Goal: Task Accomplishment & Management: Manage account settings

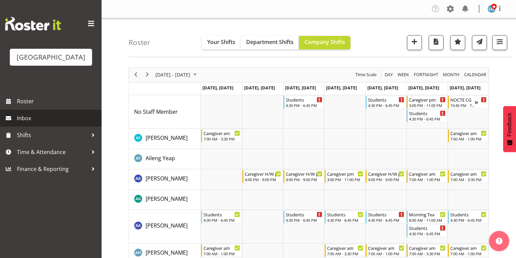
click at [33, 123] on span "Inbox" at bounding box center [57, 118] width 81 height 10
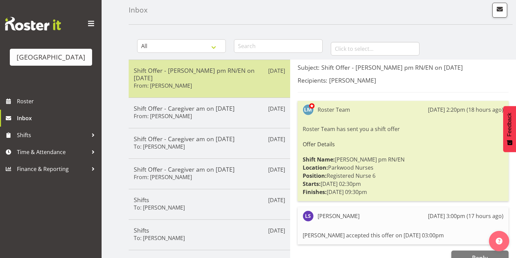
scroll to position [81, 0]
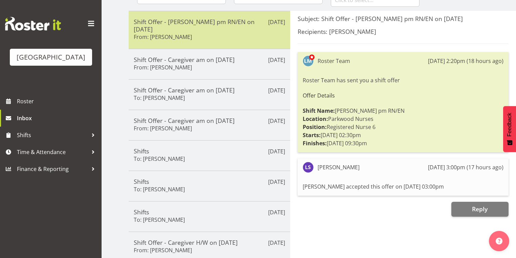
click at [221, 34] on div "Shift Offer - Ressie pm RN/EN on 18/10/25 From: Liz Schofield" at bounding box center [209, 30] width 151 height 24
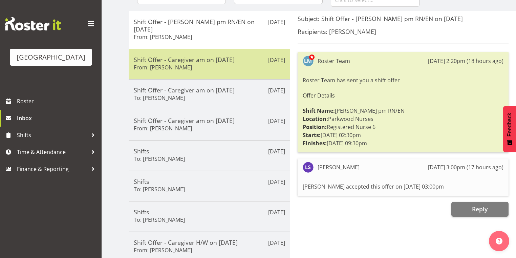
click at [223, 56] on h5 "Shift Offer - Caregiver am on [DATE]" at bounding box center [209, 59] width 151 height 7
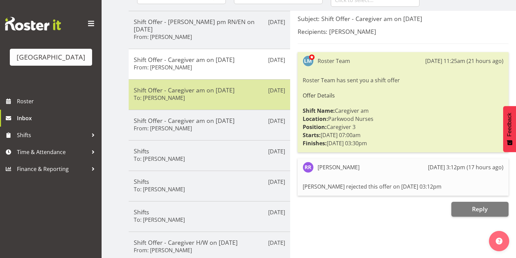
click at [227, 88] on div "Shift Offer - Caregiver am on 06/10/25 To: Maria Morgan" at bounding box center [209, 94] width 151 height 17
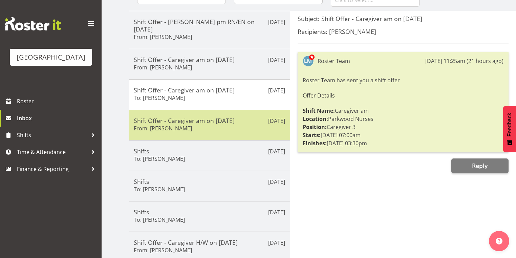
click at [231, 118] on div "Shift Offer - Caregiver am on 06/10/25 From: Abigail Savage" at bounding box center [209, 125] width 151 height 17
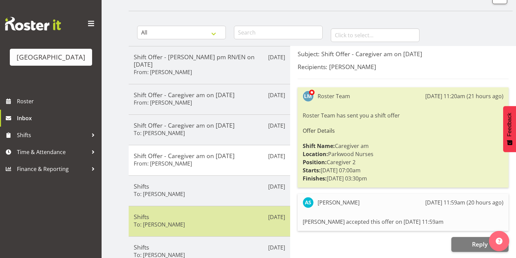
scroll to position [0, 0]
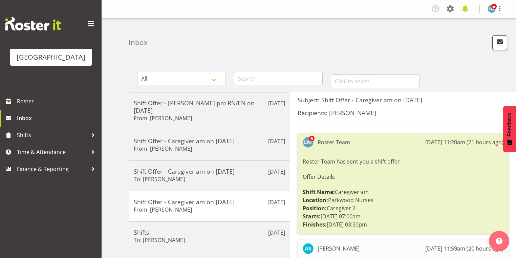
click at [464, 10] on span at bounding box center [465, 8] width 11 height 11
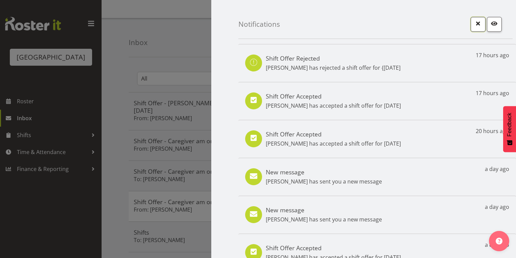
click at [474, 23] on span "button" at bounding box center [478, 23] width 9 height 9
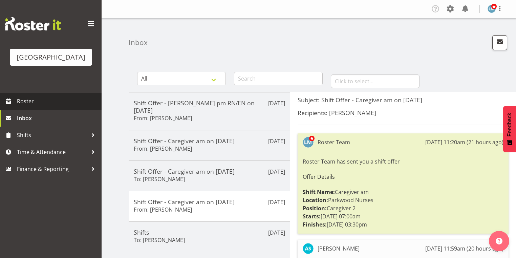
click at [29, 106] on span "Roster" at bounding box center [57, 101] width 81 height 10
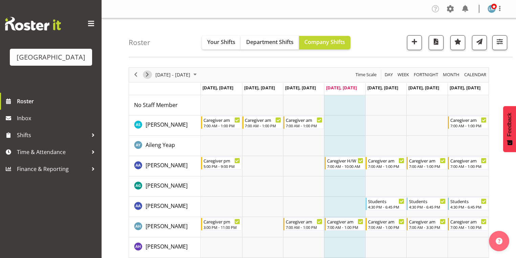
click at [146, 73] on span "Next" at bounding box center [147, 74] width 8 height 8
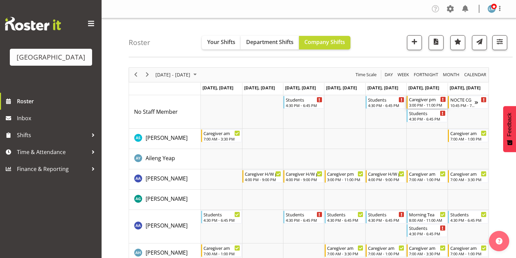
click at [423, 103] on div "3:00 PM - 11:00 PM" at bounding box center [427, 104] width 37 height 5
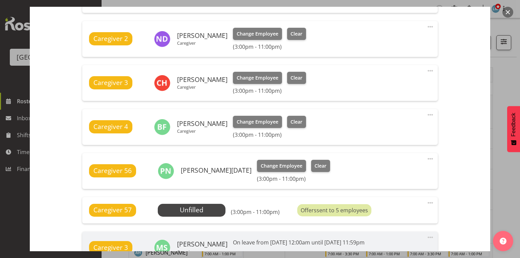
scroll to position [325, 0]
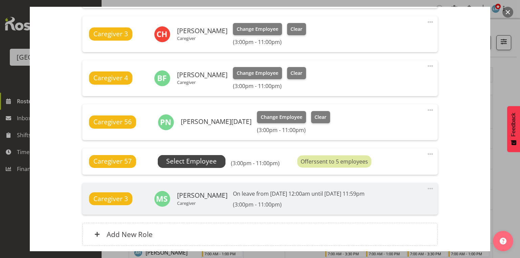
click at [197, 161] on span "Select Employee" at bounding box center [191, 161] width 50 height 10
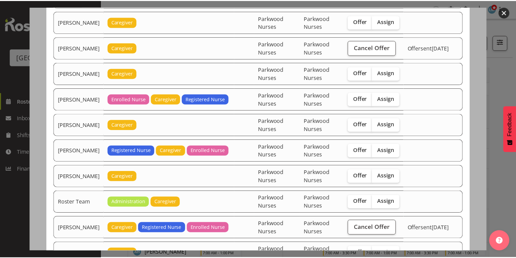
scroll to position [840, 0]
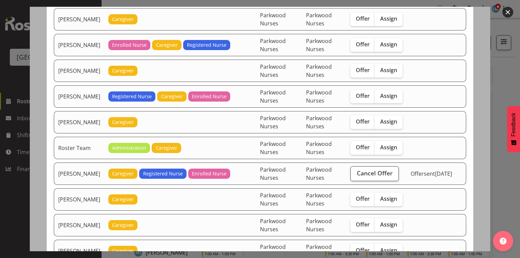
click at [506, 12] on button "button" at bounding box center [508, 12] width 11 height 11
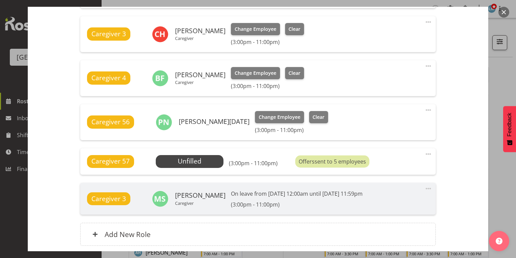
click at [506, 12] on button "button" at bounding box center [504, 12] width 11 height 11
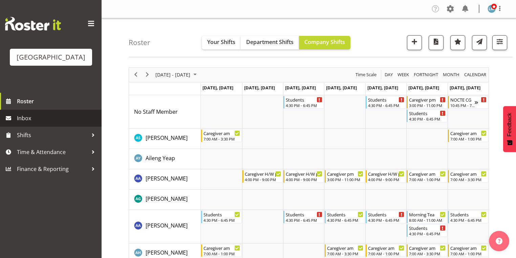
click at [43, 123] on span "Inbox" at bounding box center [57, 118] width 81 height 10
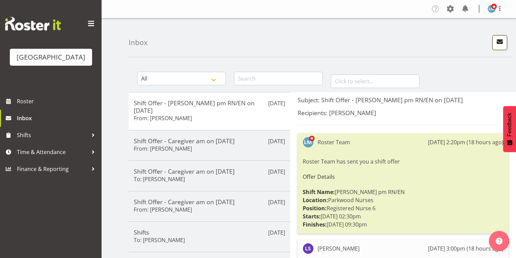
click at [500, 40] on span "button" at bounding box center [500, 41] width 9 height 9
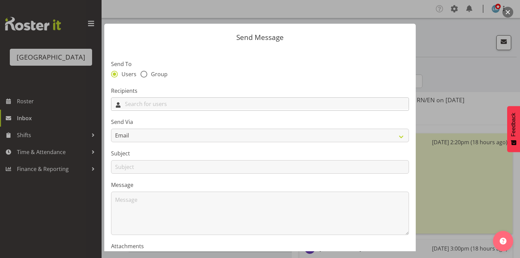
click at [241, 104] on input "text" at bounding box center [259, 104] width 297 height 11
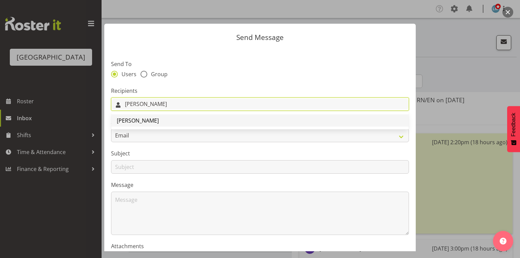
type input "[PERSON_NAME]"
click at [144, 118] on span "[PERSON_NAME]" at bounding box center [138, 120] width 42 height 7
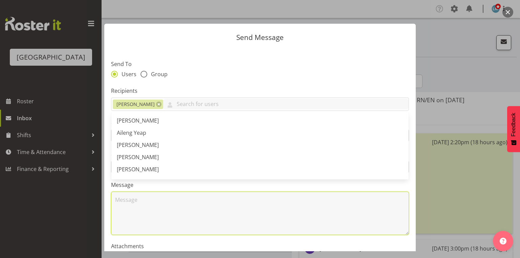
click at [165, 205] on textarea at bounding box center [260, 213] width 298 height 43
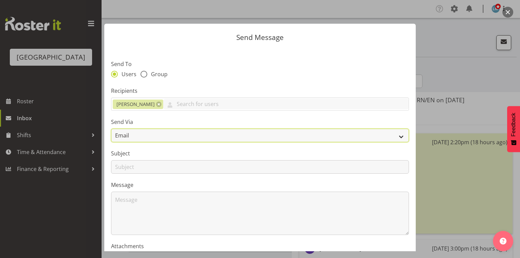
click at [398, 135] on select "Email SMS" at bounding box center [260, 136] width 298 height 14
select select "sms"
click at [111, 129] on select "Email SMS" at bounding box center [260, 136] width 298 height 14
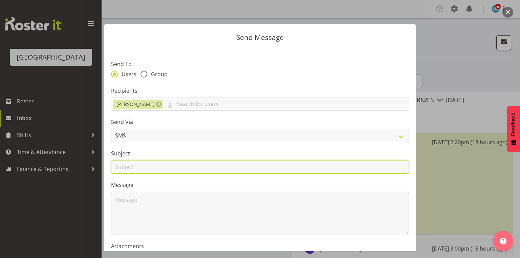
click at [124, 168] on input "text" at bounding box center [260, 167] width 298 height 14
type input "Shifts"
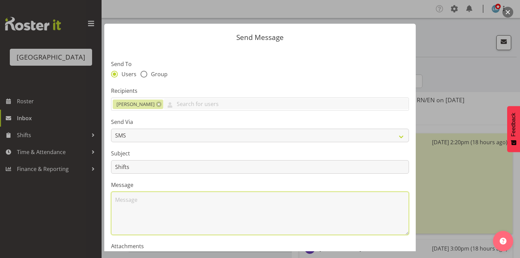
click at [150, 205] on textarea at bounding box center [260, 213] width 298 height 43
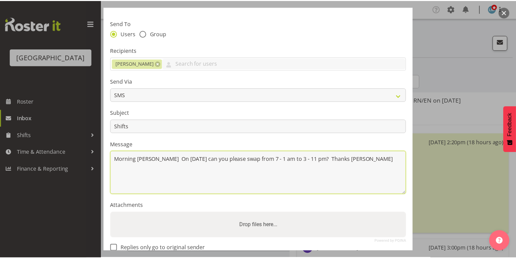
scroll to position [82, 0]
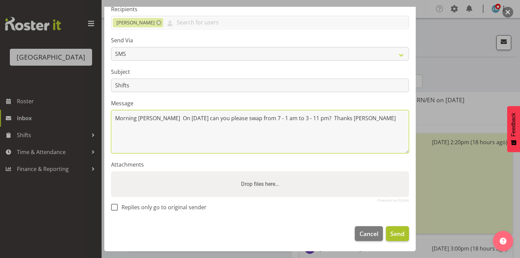
type textarea "Morning Jenny On 11 October can you please swap from 7 - 1 am to 3 - 11 pm? Tha…"
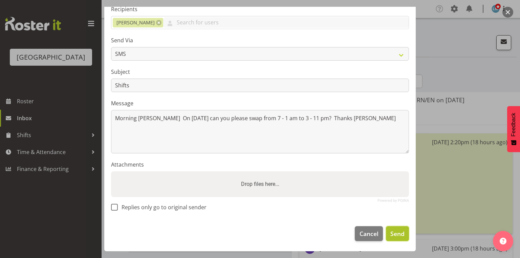
click at [395, 234] on span "Send" at bounding box center [398, 233] width 14 height 9
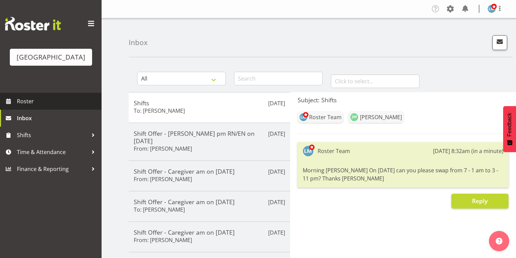
click at [45, 106] on span "Roster" at bounding box center [57, 101] width 81 height 10
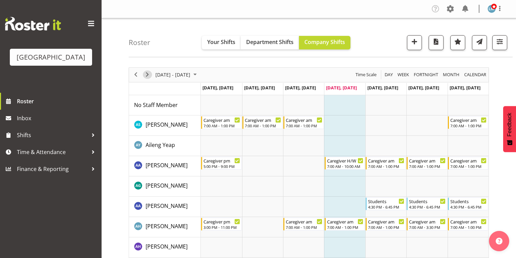
click at [149, 74] on span "Next" at bounding box center [147, 74] width 8 height 8
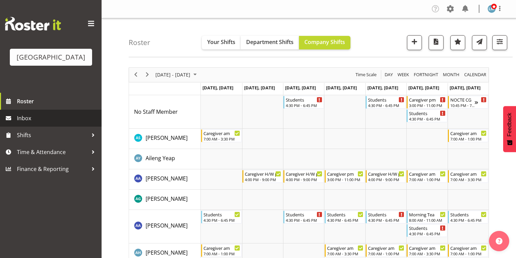
click at [27, 123] on span "Inbox" at bounding box center [57, 118] width 81 height 10
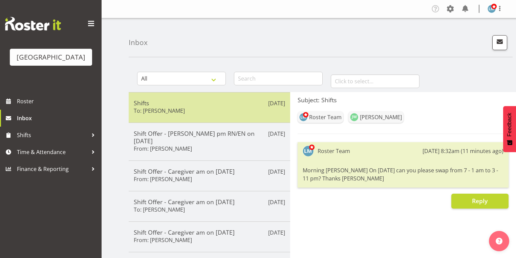
click at [253, 106] on div "Shifts To: [PERSON_NAME]" at bounding box center [209, 107] width 151 height 17
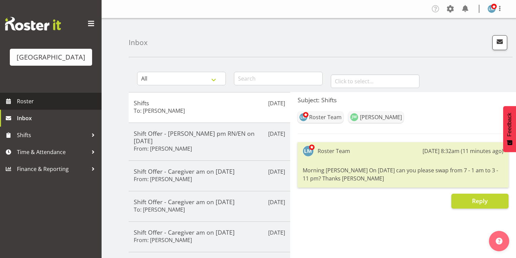
click at [57, 106] on span "Roster" at bounding box center [57, 101] width 81 height 10
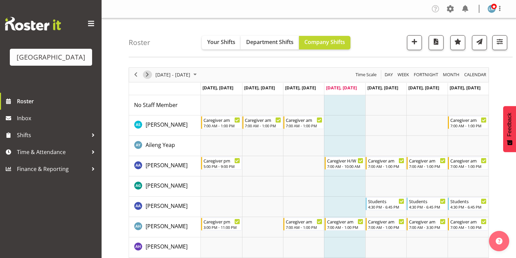
click at [150, 74] on span "Next" at bounding box center [147, 74] width 8 height 8
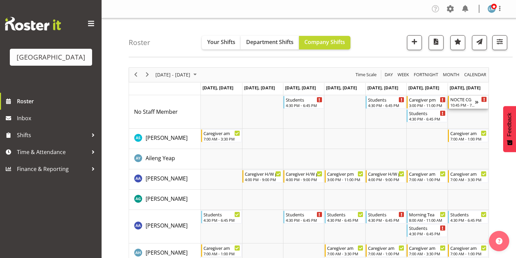
click at [463, 100] on div "NOCTE CG" at bounding box center [462, 99] width 25 height 7
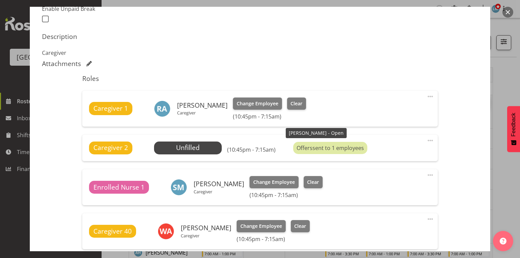
scroll to position [244, 0]
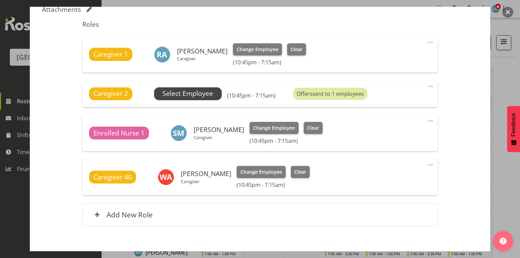
click at [189, 94] on span "Select Employee" at bounding box center [188, 94] width 50 height 10
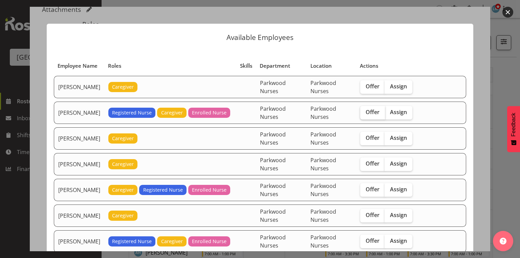
click at [370, 112] on span "Offer" at bounding box center [373, 112] width 14 height 7
click at [365, 112] on input "Offer" at bounding box center [362, 112] width 4 height 4
checkbox input "true"
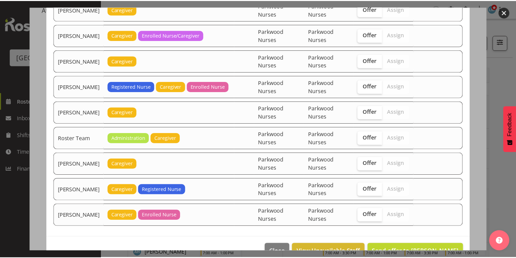
scroll to position [703, 0]
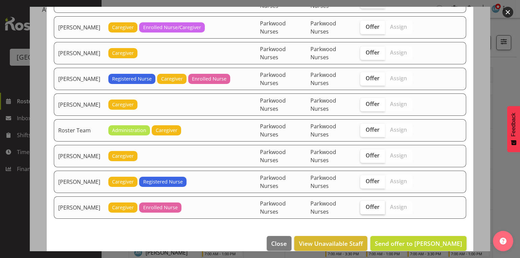
click at [375, 204] on span "Offer" at bounding box center [373, 207] width 14 height 7
click at [365, 205] on input "Offer" at bounding box center [362, 207] width 4 height 4
checkbox input "true"
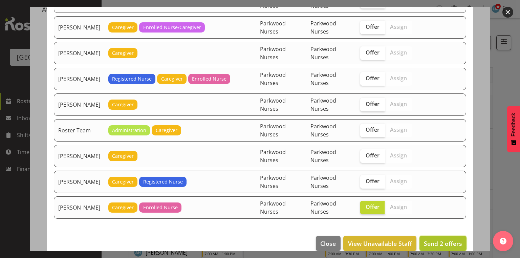
click at [438, 239] on span "Send 2 offers" at bounding box center [443, 243] width 38 height 8
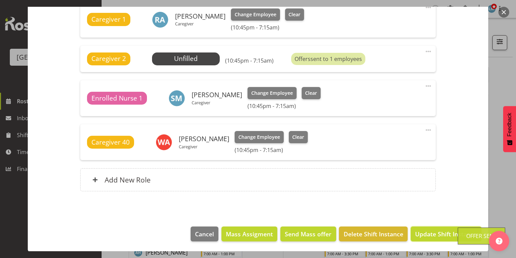
click at [438, 233] on span "Update Shift Instance" at bounding box center [446, 234] width 62 height 9
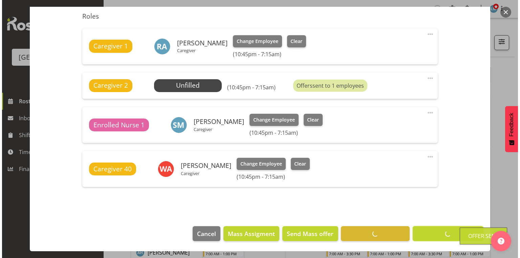
scroll to position [252, 0]
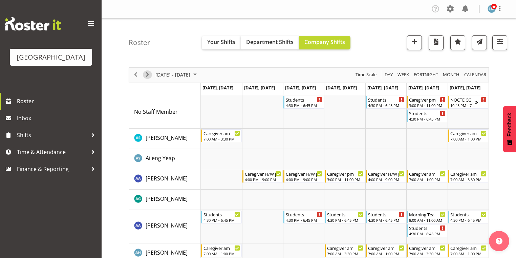
click at [147, 74] on span "Next" at bounding box center [147, 74] width 8 height 8
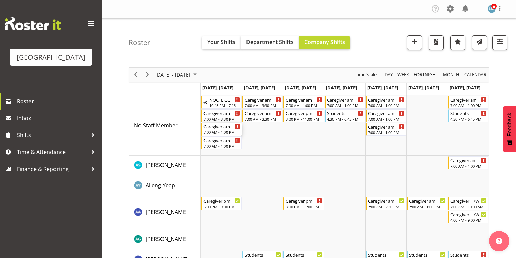
click at [221, 131] on div "7:00 AM - 1:00 PM" at bounding box center [222, 131] width 37 height 5
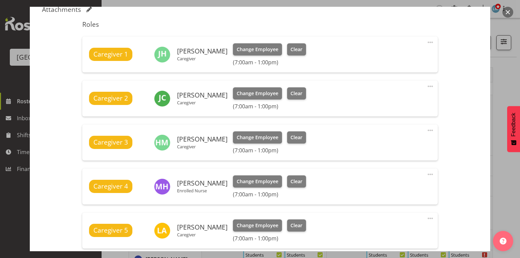
scroll to position [352, 0]
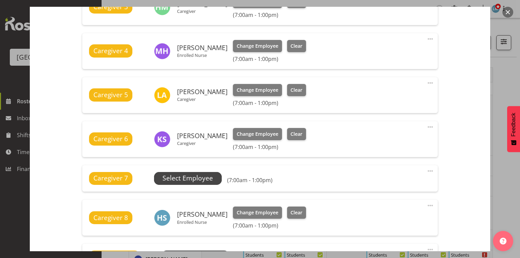
click at [192, 180] on span "Select Employee" at bounding box center [188, 178] width 50 height 10
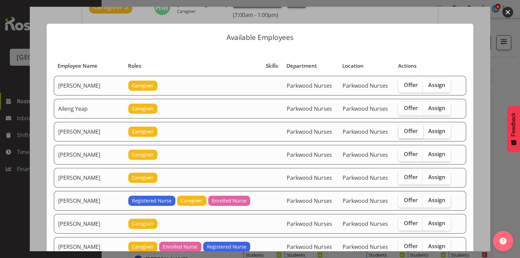
click at [408, 128] on span "Offer" at bounding box center [411, 131] width 14 height 7
click at [403, 129] on input "Offer" at bounding box center [401, 131] width 4 height 4
checkbox input "true"
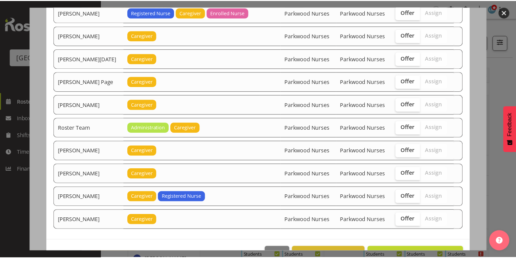
scroll to position [955, 0]
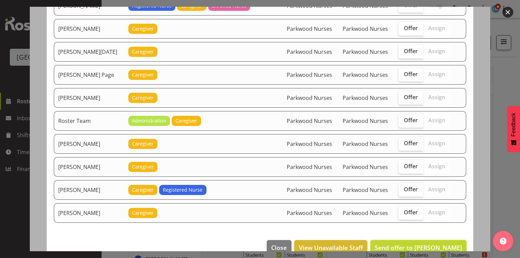
click at [428, 244] on span "Send offer to Alem Abreha" at bounding box center [418, 248] width 87 height 8
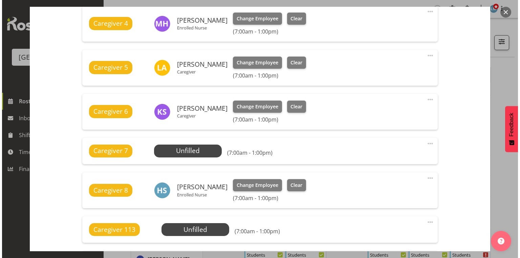
scroll to position [488, 0]
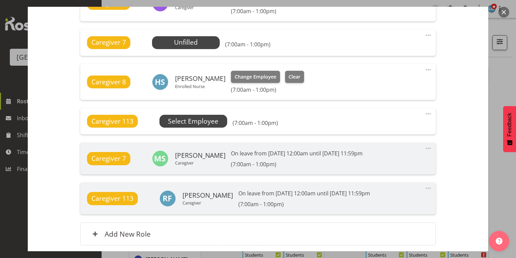
click at [191, 124] on span "Select Employee" at bounding box center [193, 122] width 50 height 10
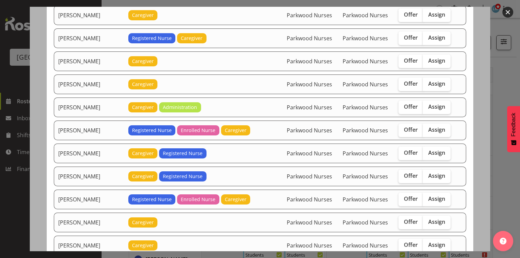
scroll to position [650, 0]
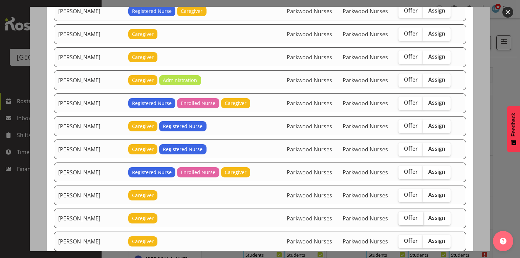
click at [404, 214] on span "Offer" at bounding box center [411, 217] width 14 height 7
click at [401, 216] on input "Offer" at bounding box center [401, 218] width 4 height 4
checkbox input "true"
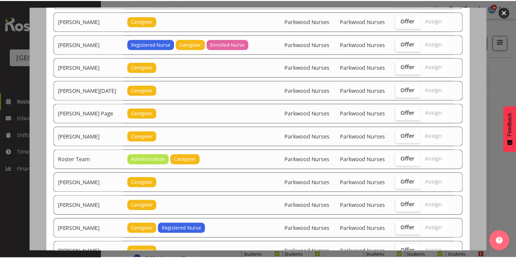
scroll to position [955, 0]
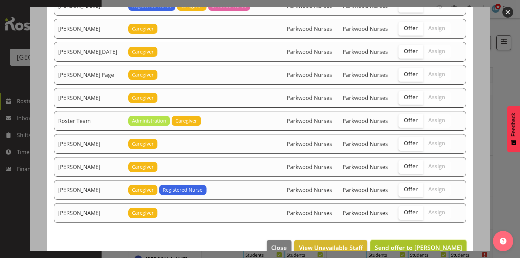
click at [429, 244] on span "Send offer to Maria Kuraem" at bounding box center [418, 248] width 87 height 8
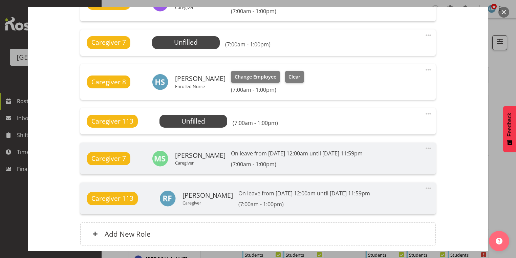
scroll to position [542, 0]
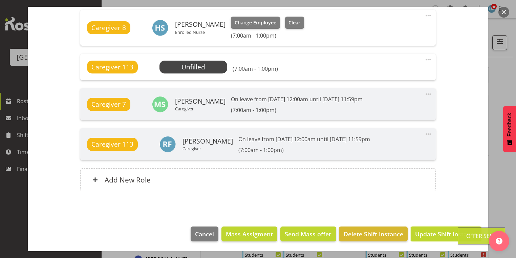
click at [429, 233] on span "Update Shift Instance" at bounding box center [446, 234] width 62 height 9
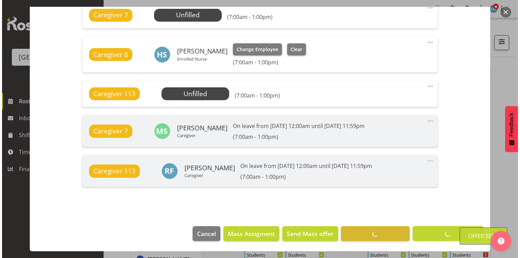
scroll to position [515, 0]
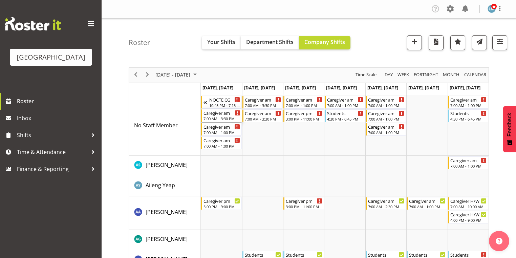
click at [210, 117] on div "7:00 AM - 3:30 PM" at bounding box center [222, 118] width 37 height 5
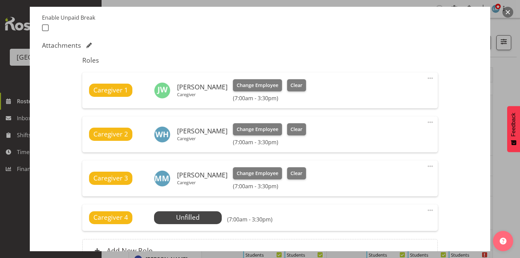
scroll to position [190, 0]
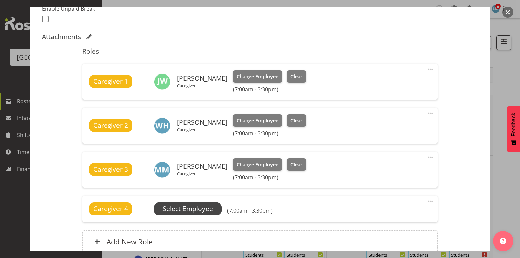
click at [202, 203] on span "Select Employee" at bounding box center [188, 209] width 68 height 13
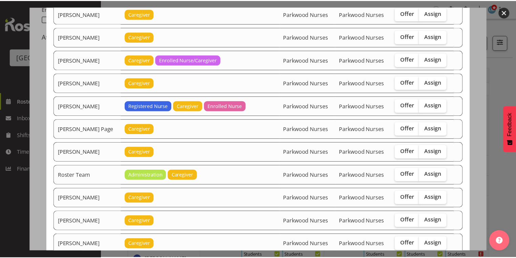
scroll to position [796, 0]
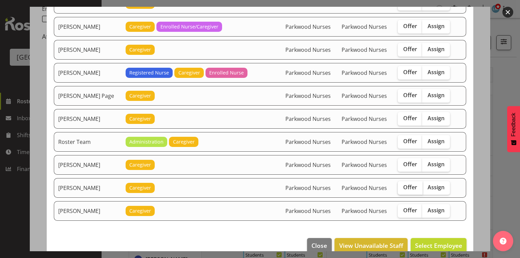
click at [407, 184] on span "Offer" at bounding box center [410, 187] width 14 height 7
click at [402, 185] on input "Offer" at bounding box center [400, 187] width 4 height 4
checkbox input "true"
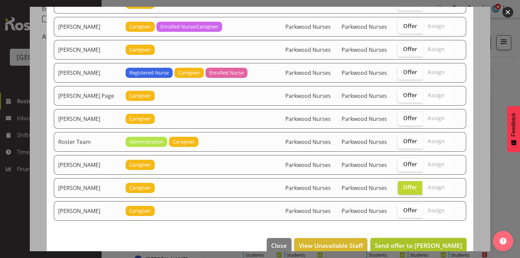
click at [425, 242] on span "Send offer to Shania Ali" at bounding box center [418, 246] width 87 height 8
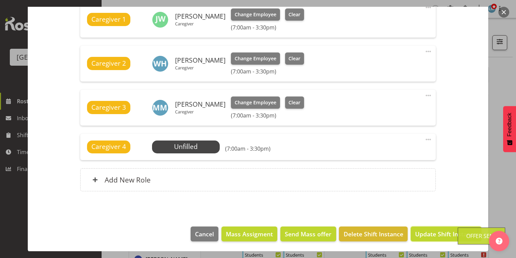
click at [425, 234] on span "Update Shift Instance" at bounding box center [446, 234] width 62 height 9
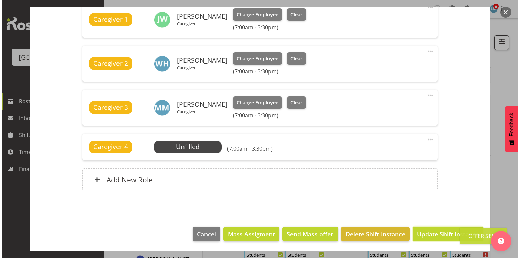
scroll to position [225, 0]
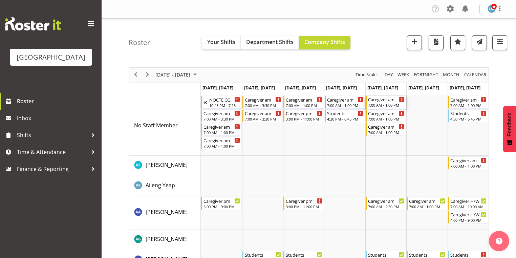
click at [389, 102] on div "Caregiver am 7:00 AM - 1:00 PM" at bounding box center [386, 102] width 37 height 13
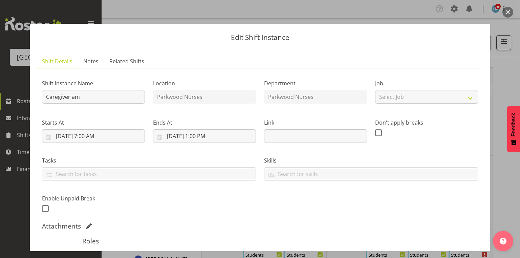
scroll to position [108, 0]
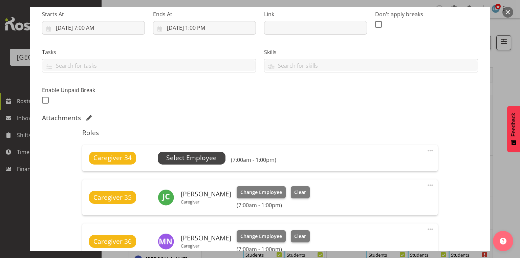
click at [178, 156] on span "Select Employee" at bounding box center [191, 158] width 50 height 10
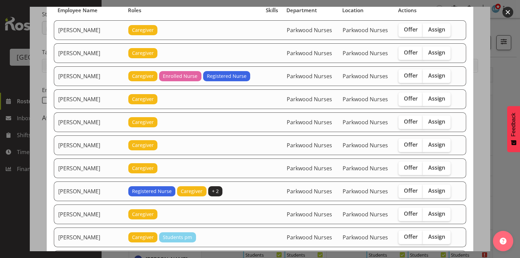
scroll to position [81, 0]
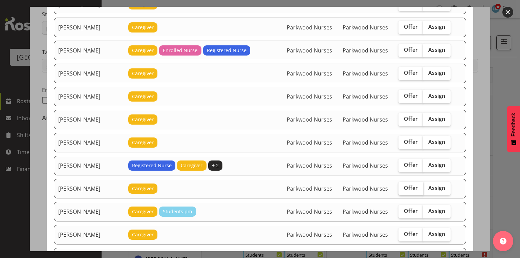
click at [405, 185] on span "Offer" at bounding box center [411, 188] width 14 height 7
click at [403, 186] on input "Offer" at bounding box center [401, 188] width 4 height 4
checkbox input "true"
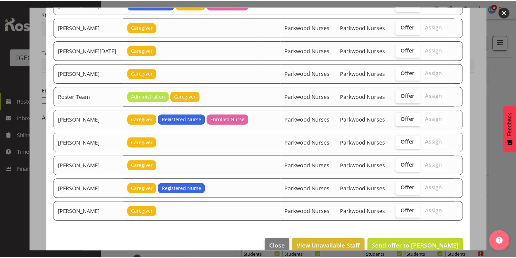
scroll to position [841, 0]
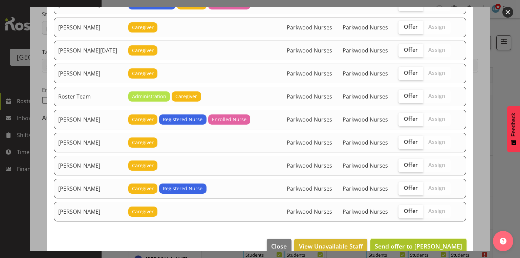
click at [425, 242] on span "Send offer to Chantel Vinuya" at bounding box center [418, 246] width 87 height 8
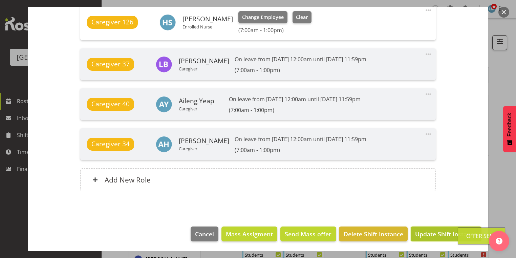
click at [426, 232] on span "Update Shift Instance" at bounding box center [446, 234] width 62 height 9
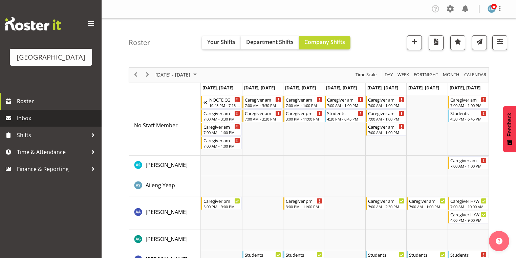
click at [30, 123] on span "Inbox" at bounding box center [57, 118] width 81 height 10
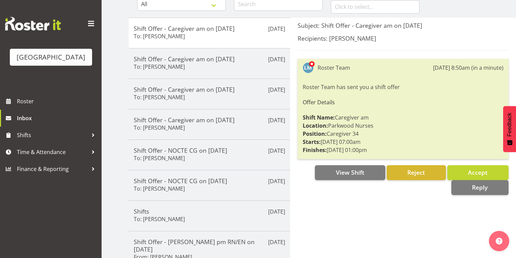
scroll to position [81, 0]
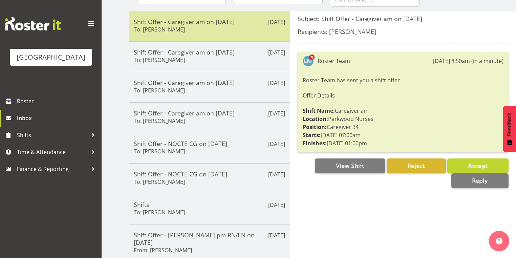
click at [236, 31] on div "Shift Offer - Caregiver am on [DATE] To: [PERSON_NAME]" at bounding box center [209, 26] width 151 height 17
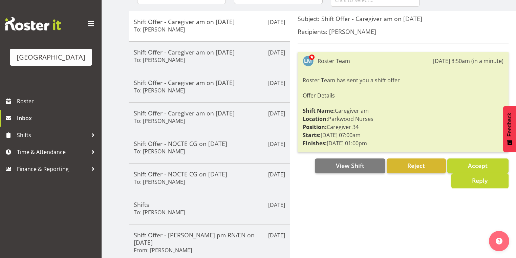
click at [489, 179] on button "Reply" at bounding box center [480, 180] width 57 height 15
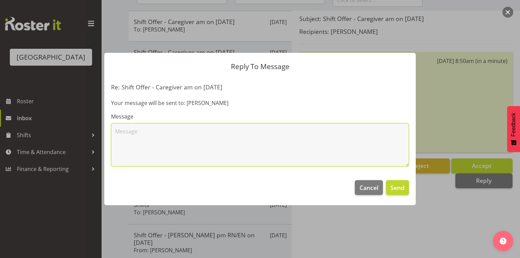
click at [211, 137] on textarea at bounding box center [260, 144] width 298 height 43
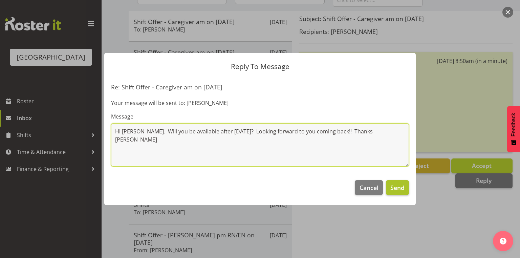
type textarea "Hi [PERSON_NAME]. Will you be available after [DATE]? Looking forward to you co…"
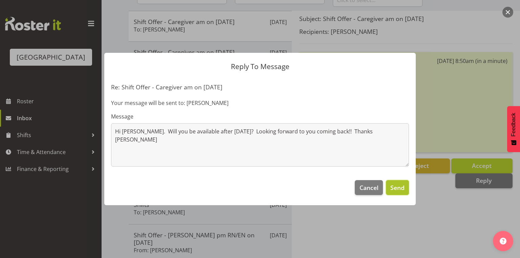
click at [400, 187] on span "Send" at bounding box center [398, 187] width 14 height 9
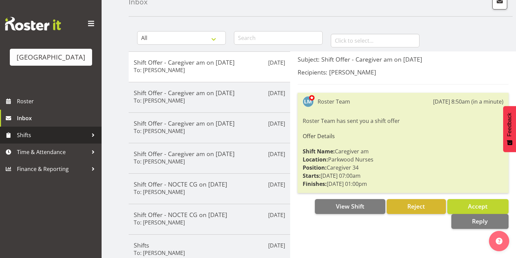
scroll to position [0, 0]
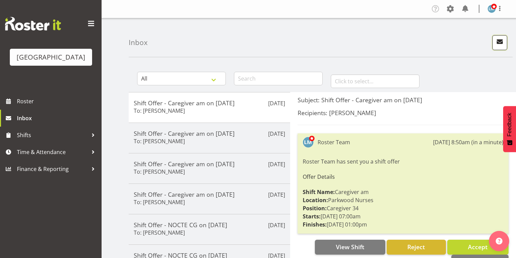
click at [500, 42] on span "button" at bounding box center [500, 41] width 9 height 9
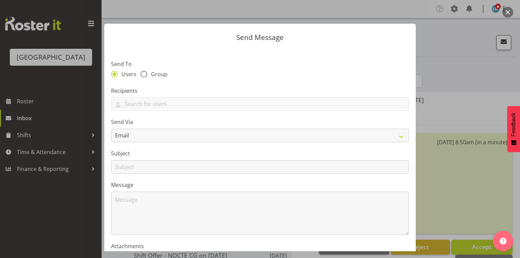
click at [508, 8] on button "button" at bounding box center [508, 12] width 11 height 11
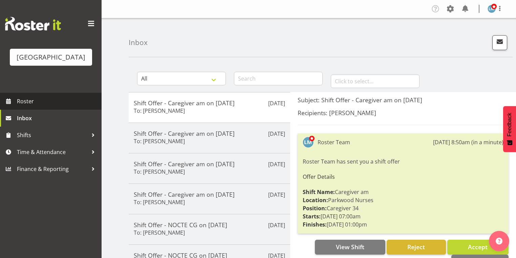
click at [27, 106] on span "Roster" at bounding box center [57, 101] width 81 height 10
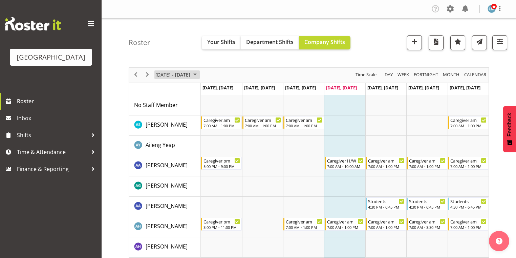
click at [199, 73] on span "October 2025" at bounding box center [195, 74] width 8 height 8
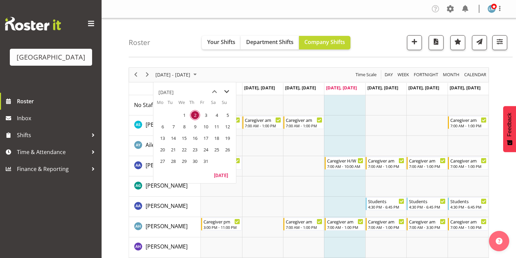
click at [224, 89] on span "next month" at bounding box center [227, 92] width 12 height 12
click at [214, 91] on span "previous month" at bounding box center [215, 92] width 12 height 12
click at [165, 148] on span "20" at bounding box center [163, 150] width 10 height 10
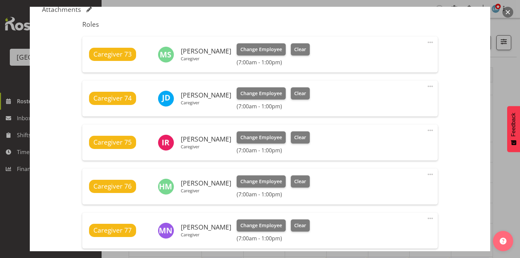
scroll to position [379, 0]
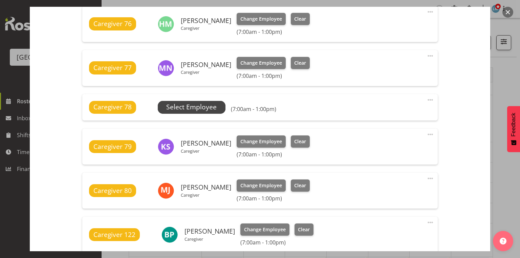
click at [187, 107] on span "Select Employee" at bounding box center [191, 107] width 50 height 10
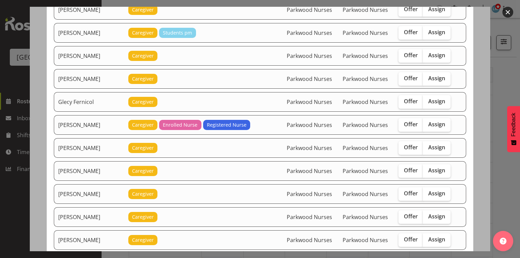
scroll to position [434, 0]
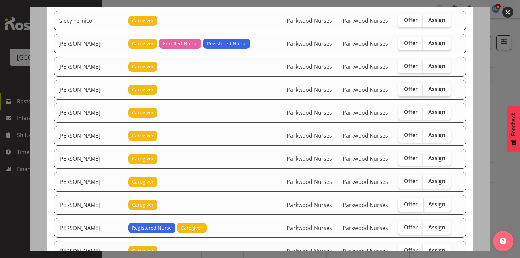
click at [412, 201] on span "Offer" at bounding box center [411, 204] width 14 height 7
click at [403, 202] on input "Offer" at bounding box center [401, 204] width 4 height 4
checkbox input "true"
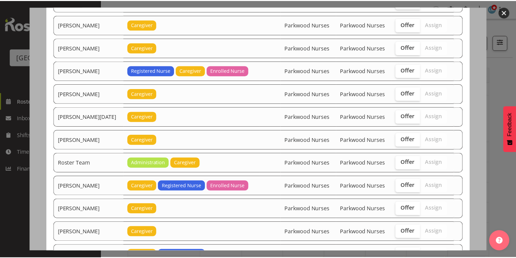
scroll to position [955, 0]
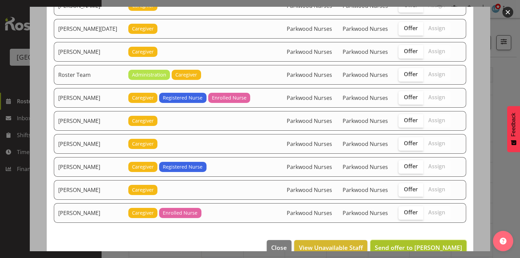
click at [418, 244] on span "Send offer to Jessa Catapang" at bounding box center [418, 248] width 87 height 8
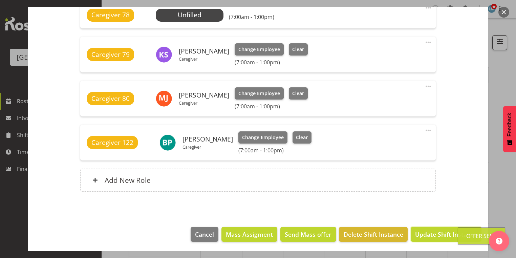
click at [418, 233] on span "Update Shift Instance" at bounding box center [446, 234] width 62 height 9
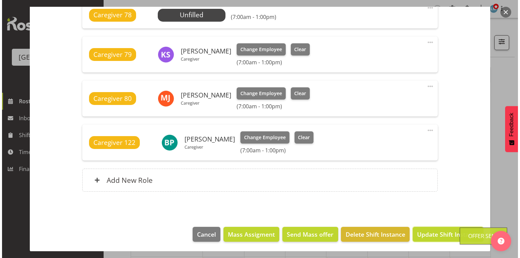
scroll to position [445, 0]
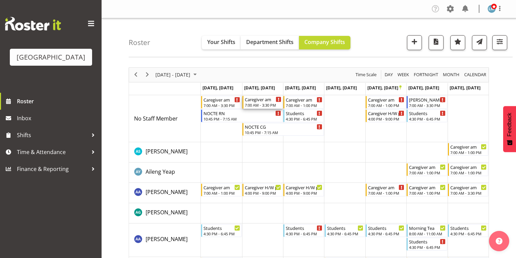
click at [247, 103] on div "7:00 AM - 3:30 PM" at bounding box center [263, 104] width 37 height 5
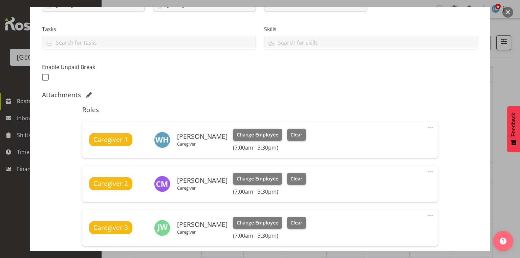
scroll to position [163, 0]
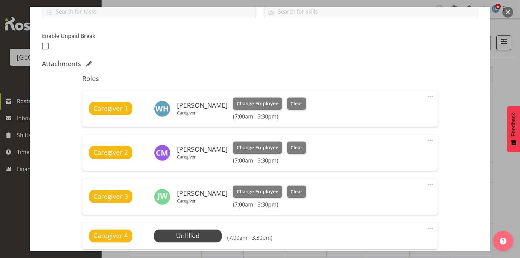
click at [508, 13] on button "button" at bounding box center [508, 12] width 11 height 11
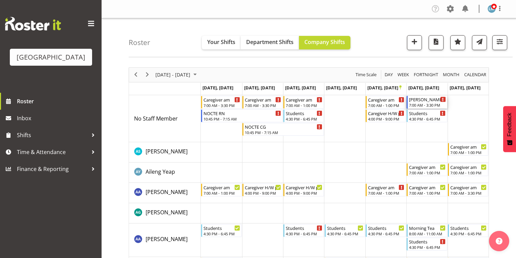
click at [420, 102] on div "Ressie 2 RN am" at bounding box center [427, 99] width 37 height 7
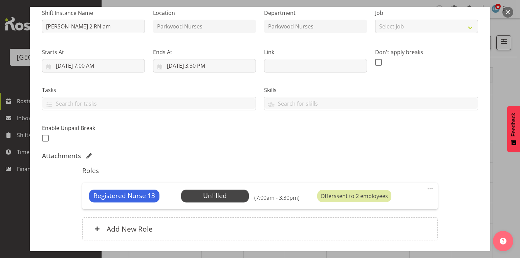
scroll to position [119, 0]
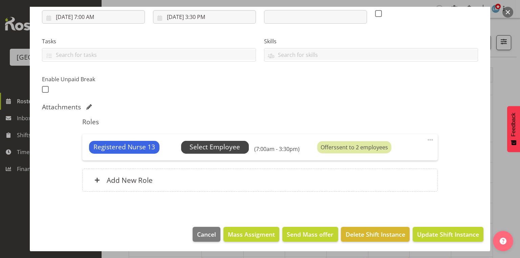
click at [215, 145] on span "Select Employee" at bounding box center [215, 147] width 50 height 10
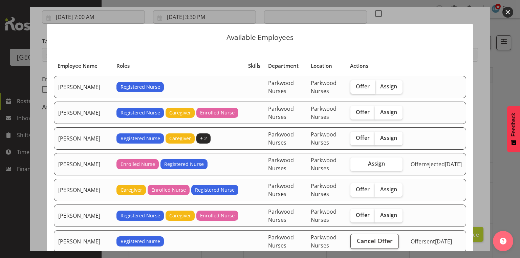
click at [365, 86] on span "Offer" at bounding box center [363, 86] width 14 height 7
click at [355, 86] on input "Offer" at bounding box center [353, 86] width 4 height 4
checkbox input "true"
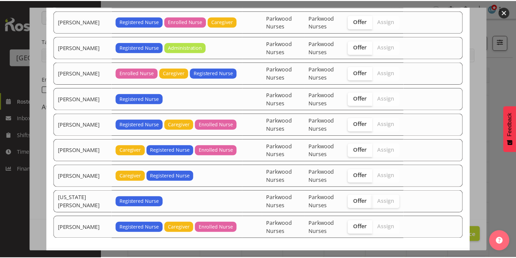
scroll to position [321, 0]
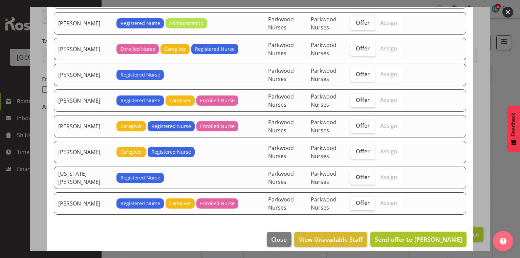
click at [424, 235] on span "Send offer to Anne Milne" at bounding box center [418, 239] width 87 height 8
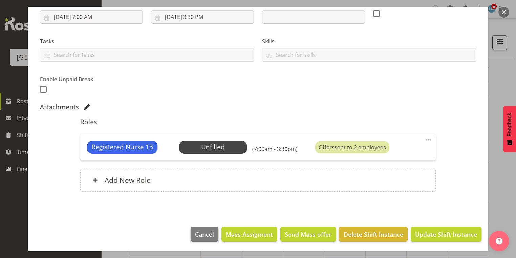
scroll to position [135, 0]
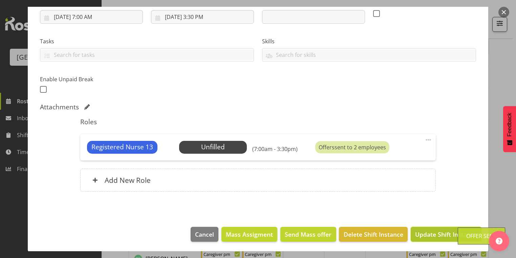
click at [433, 230] on span "Update Shift Instance" at bounding box center [446, 234] width 62 height 9
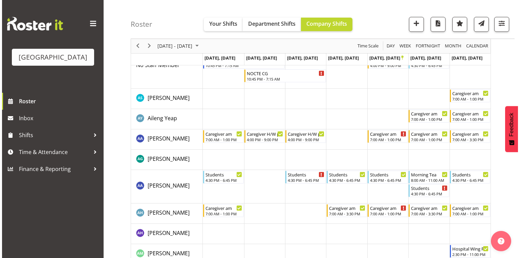
scroll to position [0, 0]
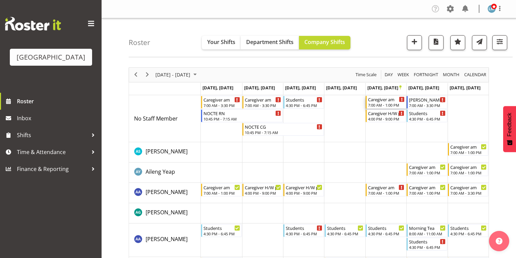
click at [379, 104] on div "7:00 AM - 1:00 PM" at bounding box center [386, 104] width 37 height 5
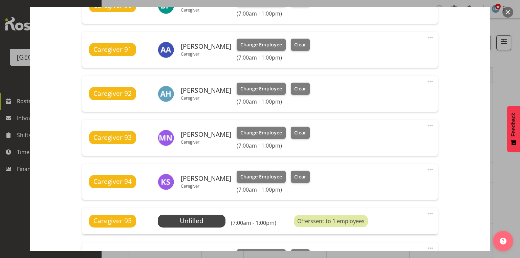
scroll to position [352, 0]
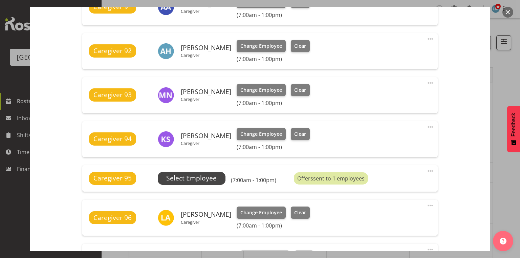
click at [175, 176] on span "Select Employee" at bounding box center [191, 178] width 50 height 10
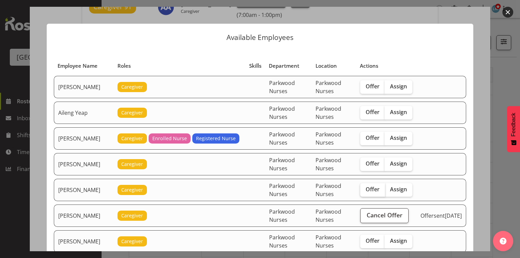
click at [370, 184] on label "Offer" at bounding box center [372, 190] width 25 height 14
click at [365, 187] on input "Offer" at bounding box center [362, 189] width 4 height 4
checkbox input "true"
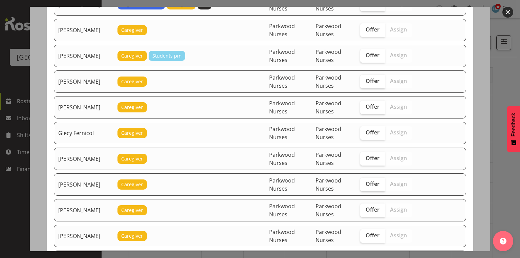
scroll to position [271, 0]
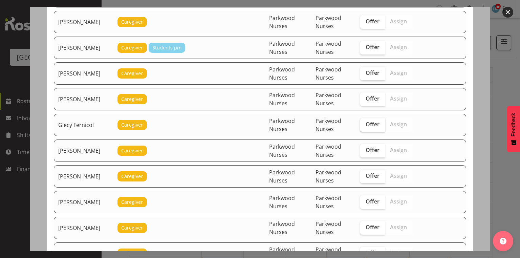
click at [369, 121] on span "Offer" at bounding box center [373, 124] width 14 height 7
click at [365, 122] on input "Offer" at bounding box center [362, 124] width 4 height 4
checkbox input "true"
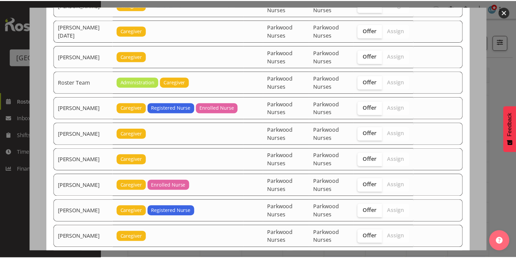
scroll to position [1009, 0]
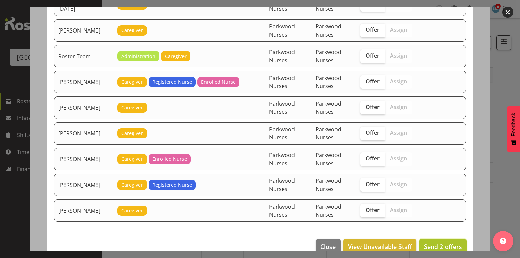
click at [438, 243] on span "Send 2 offers" at bounding box center [443, 247] width 38 height 8
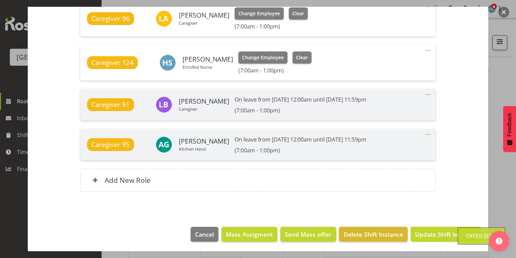
click at [438, 232] on span "Update Shift Instance" at bounding box center [446, 234] width 62 height 9
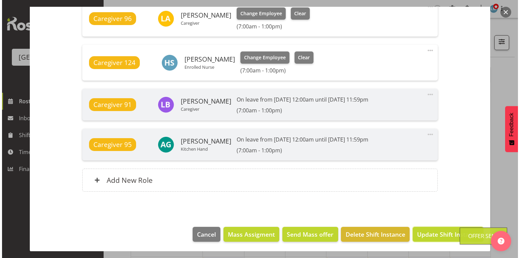
scroll to position [525, 0]
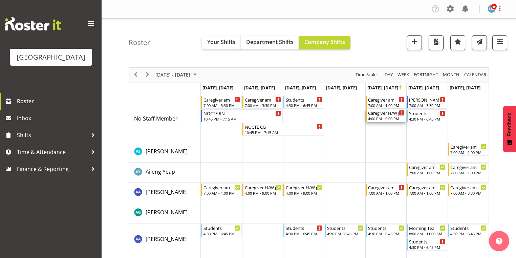
click at [378, 118] on div "4:00 PM - 9:00 PM" at bounding box center [386, 118] width 37 height 5
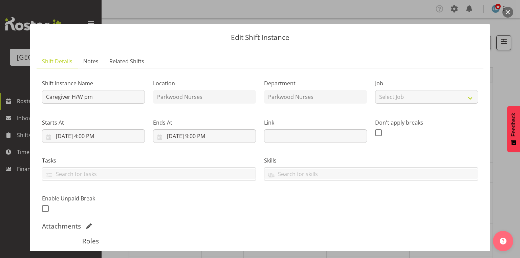
scroll to position [108, 0]
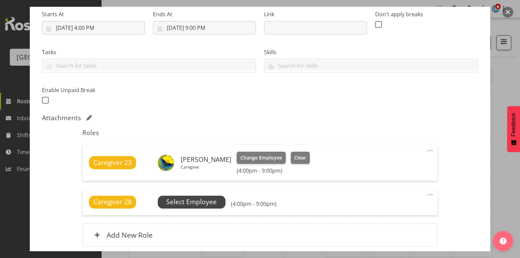
click at [199, 197] on span "Select Employee" at bounding box center [191, 202] width 50 height 10
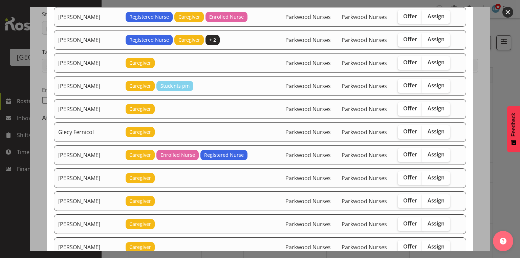
scroll to position [352, 0]
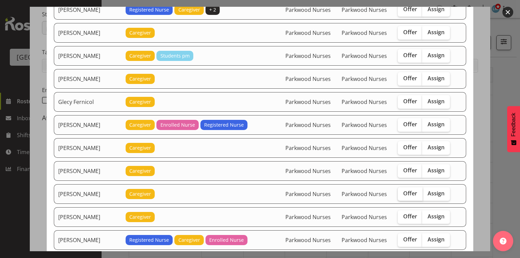
click at [407, 190] on span "Offer" at bounding box center [410, 193] width 14 height 7
click at [402, 191] on input "Offer" at bounding box center [400, 193] width 4 height 4
checkbox input "true"
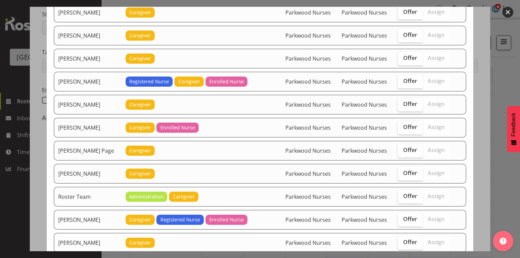
scroll to position [1003, 0]
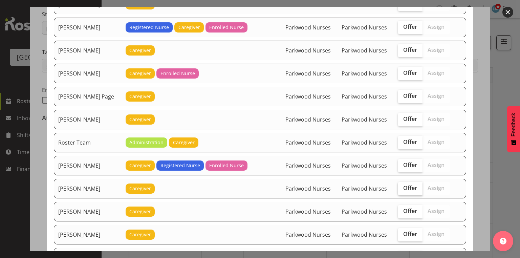
click at [410, 185] on span "Offer" at bounding box center [410, 188] width 14 height 7
click at [402, 186] on input "Offer" at bounding box center [400, 188] width 4 height 4
checkbox input "true"
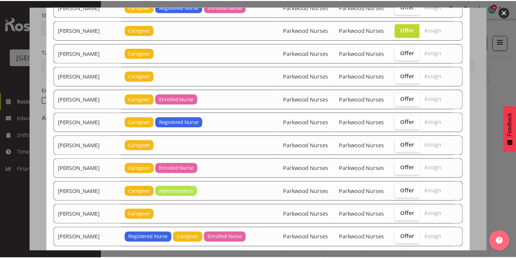
scroll to position [1183, 0]
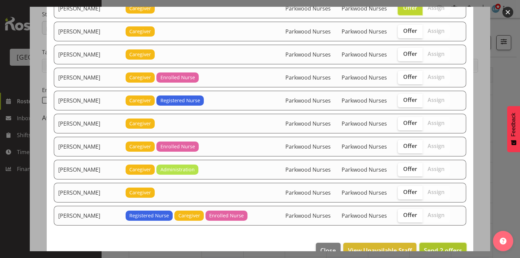
click at [447, 246] on span "Send 2 offers" at bounding box center [443, 250] width 38 height 8
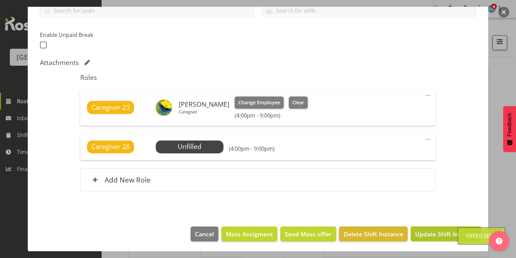
click at [447, 235] on span "Update Shift Instance" at bounding box center [446, 234] width 62 height 9
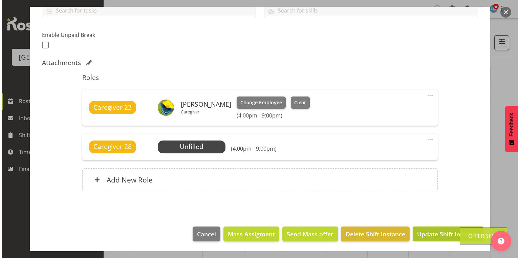
scroll to position [137, 0]
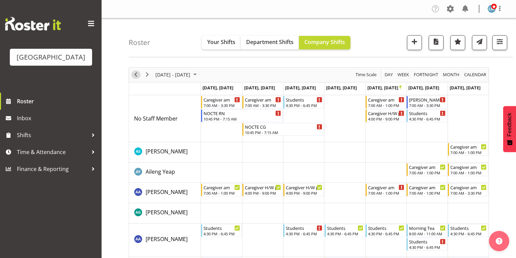
click at [135, 73] on span "Previous" at bounding box center [136, 74] width 8 height 8
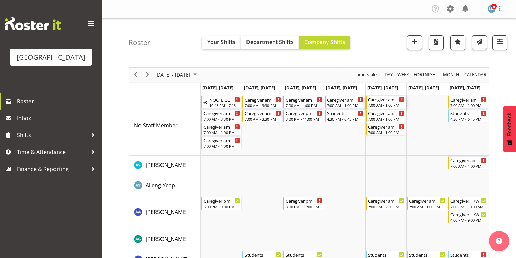
click at [380, 104] on div "7:00 AM - 1:00 PM" at bounding box center [386, 104] width 37 height 5
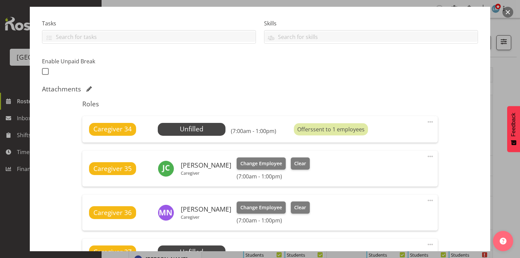
scroll to position [190, 0]
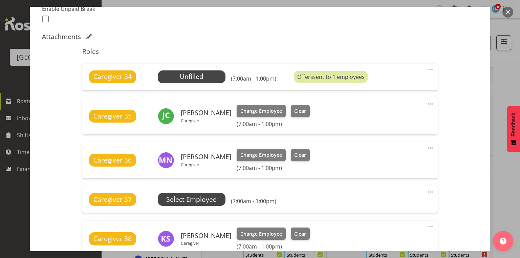
click at [196, 198] on span "Select Employee" at bounding box center [191, 200] width 50 height 10
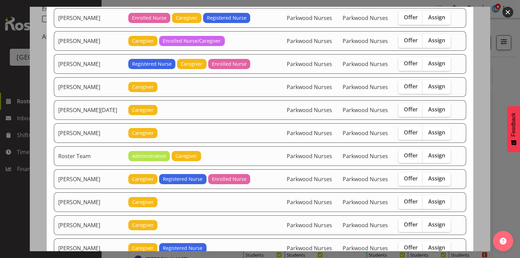
scroll to position [813, 0]
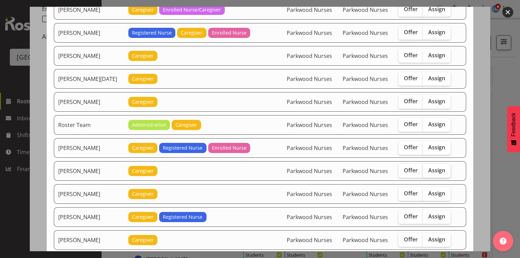
click at [437, 167] on span "Assign" at bounding box center [436, 170] width 17 height 7
click at [427, 168] on input "Assign" at bounding box center [425, 170] width 4 height 4
checkbox input "true"
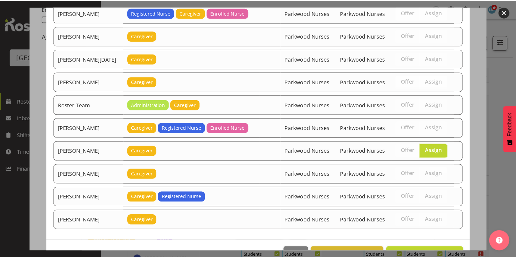
scroll to position [841, 0]
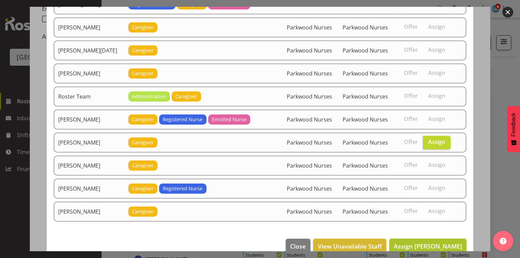
click at [416, 242] on span "Assign Samah Aboud" at bounding box center [428, 246] width 68 height 8
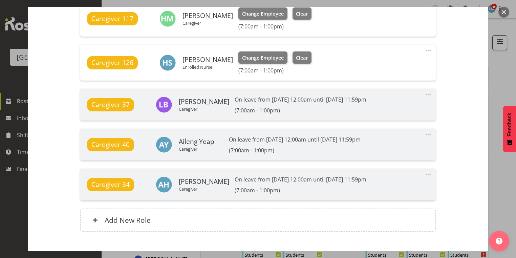
scroll to position [582, 0]
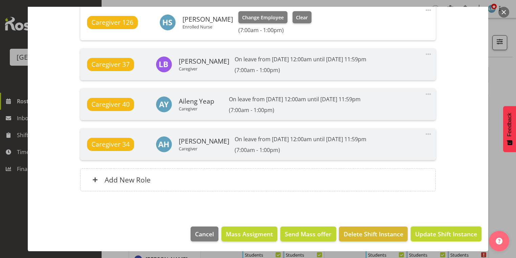
click at [416, 233] on span "Update Shift Instance" at bounding box center [446, 234] width 62 height 9
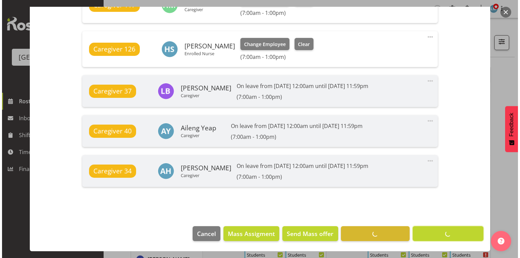
scroll to position [555, 0]
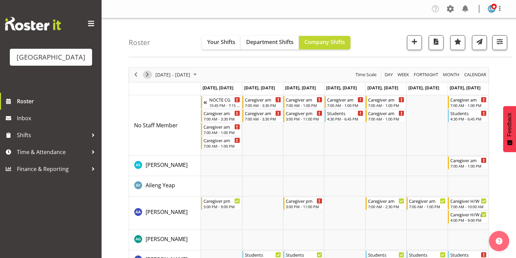
click at [146, 74] on span "Next" at bounding box center [147, 74] width 8 height 8
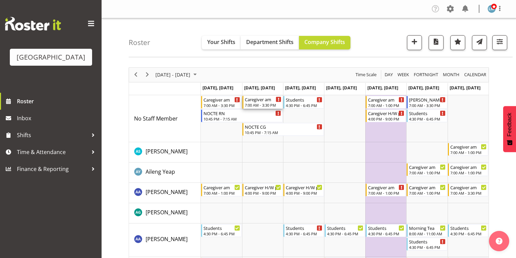
click at [257, 105] on div "7:00 AM - 3:30 PM" at bounding box center [263, 104] width 37 height 5
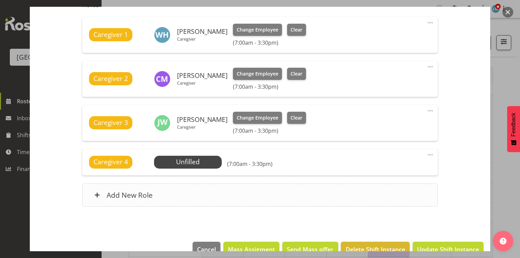
scroll to position [244, 0]
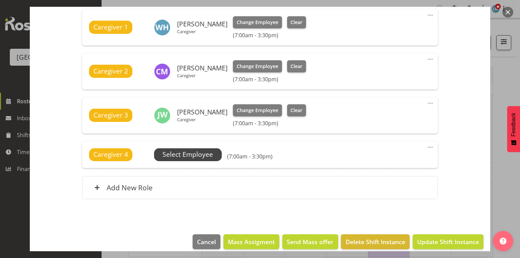
click at [188, 153] on span "Select Employee" at bounding box center [188, 155] width 50 height 10
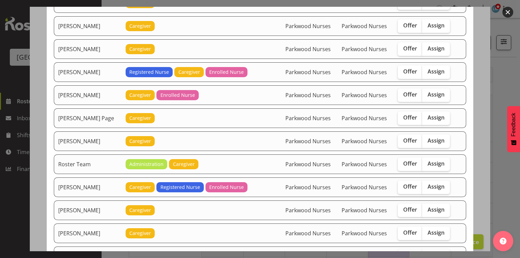
scroll to position [786, 0]
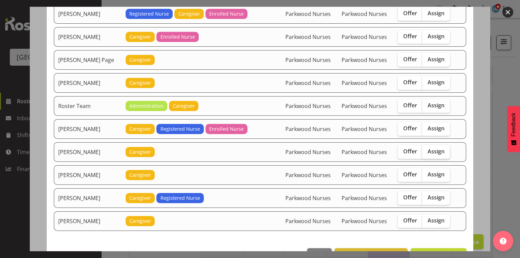
click at [430, 148] on span "Assign" at bounding box center [436, 151] width 17 height 7
click at [427, 149] on input "Assign" at bounding box center [424, 151] width 4 height 4
checkbox input "true"
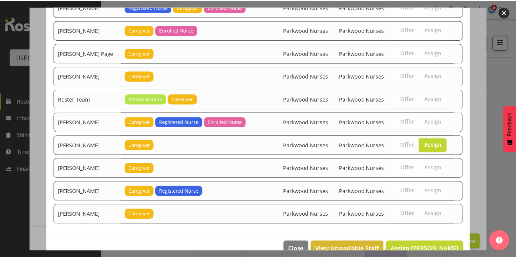
scroll to position [796, 0]
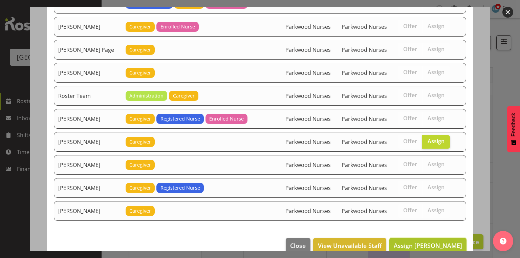
click at [427, 242] on span "Assign Samah Aboud" at bounding box center [428, 246] width 68 height 8
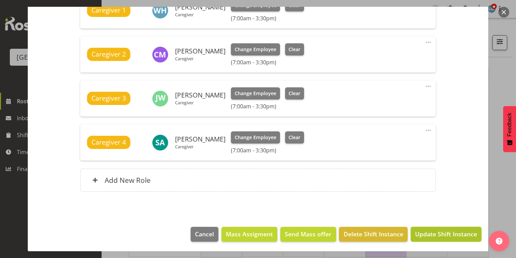
click at [434, 233] on span "Update Shift Instance" at bounding box center [446, 234] width 62 height 9
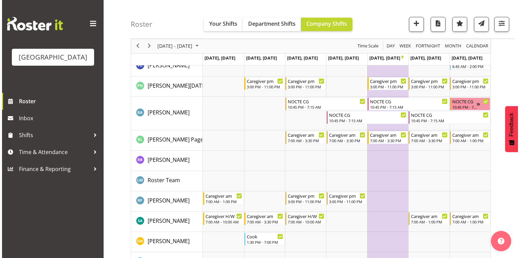
scroll to position [2005, 0]
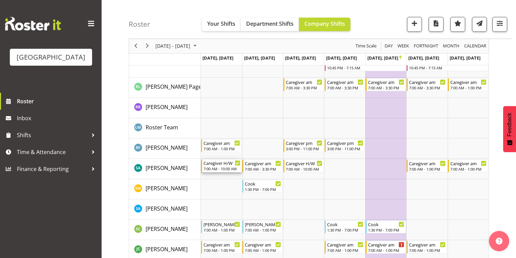
click at [216, 165] on div "Caregiver H/W" at bounding box center [222, 163] width 37 height 7
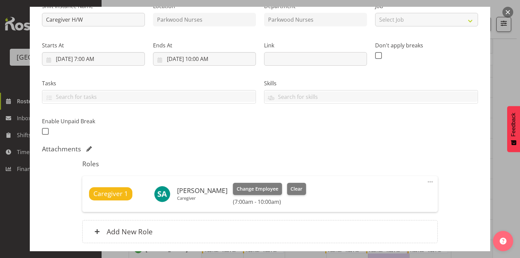
scroll to position [108, 0]
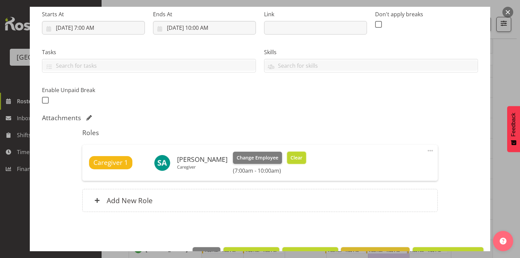
click at [291, 158] on span "Clear" at bounding box center [297, 157] width 12 height 7
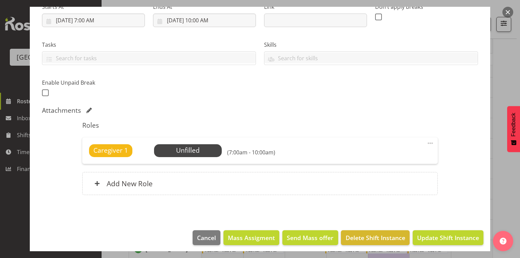
scroll to position [119, 0]
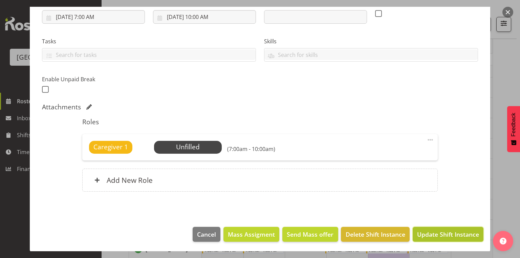
click at [433, 233] on span "Update Shift Instance" at bounding box center [448, 234] width 62 height 9
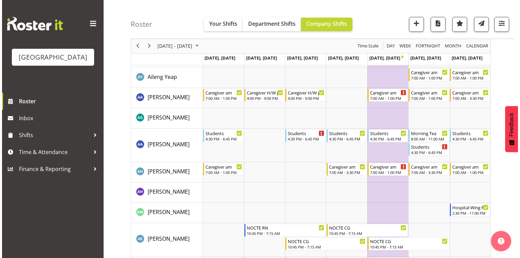
scroll to position [0, 0]
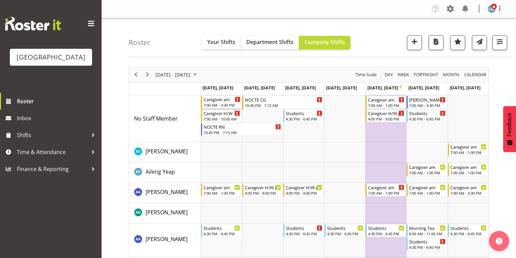
click at [209, 103] on div "7:00 AM - 3:30 PM" at bounding box center [222, 104] width 37 height 5
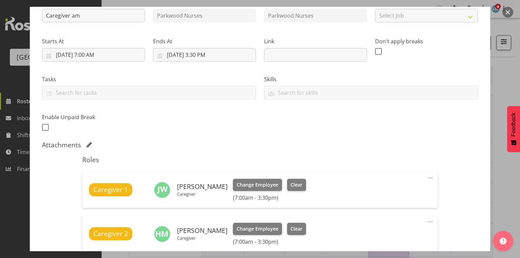
scroll to position [190, 0]
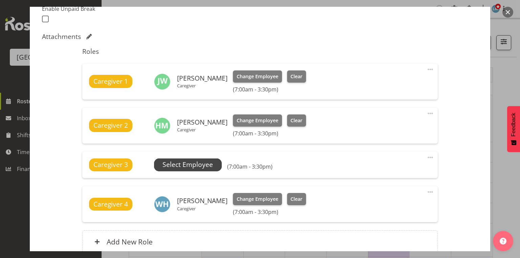
click at [197, 164] on span "Select Employee" at bounding box center [188, 165] width 50 height 10
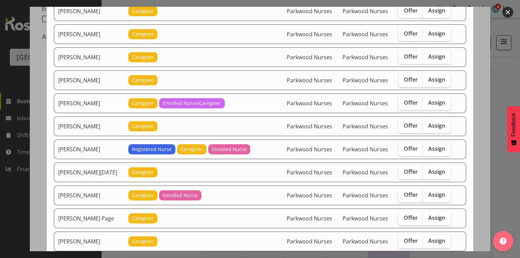
scroll to position [786, 0]
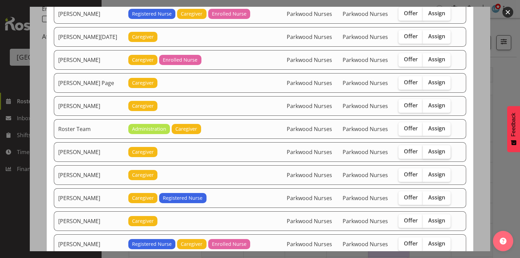
click at [428, 148] on span "Assign" at bounding box center [436, 151] width 17 height 7
click at [427, 149] on input "Assign" at bounding box center [425, 151] width 4 height 4
checkbox input "true"
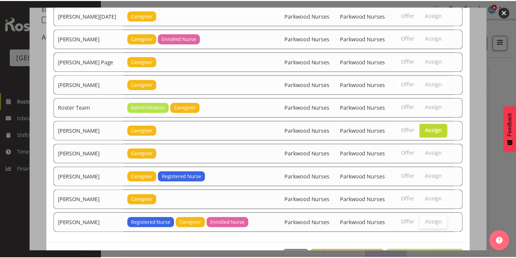
scroll to position [819, 0]
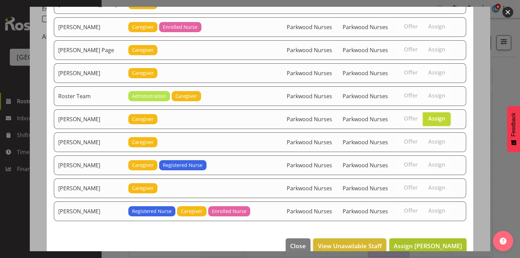
click at [424, 242] on span "Assign Samah Aboud" at bounding box center [428, 246] width 68 height 8
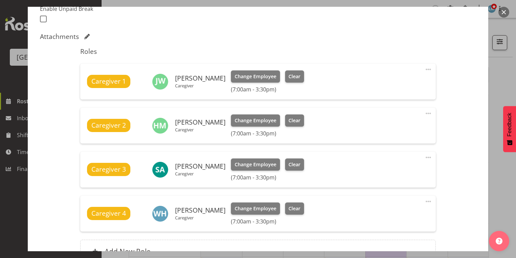
scroll to position [261, 0]
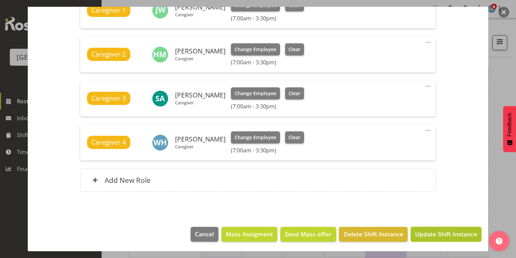
click at [425, 235] on span "Update Shift Instance" at bounding box center [446, 234] width 62 height 9
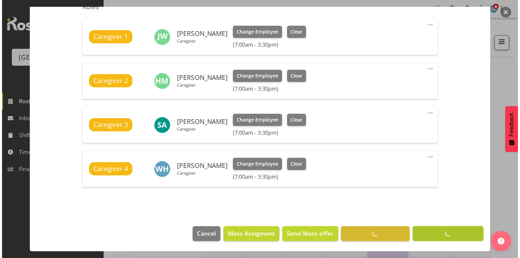
scroll to position [234, 0]
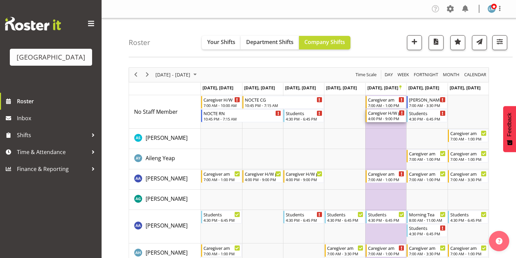
click at [385, 116] on div "Caregiver H/W pm" at bounding box center [386, 112] width 37 height 7
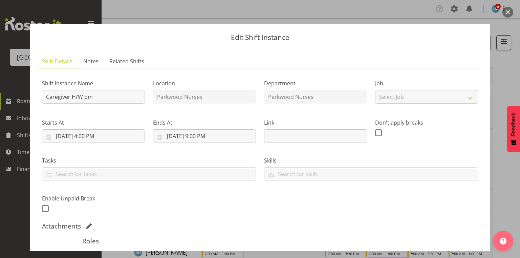
scroll to position [108, 0]
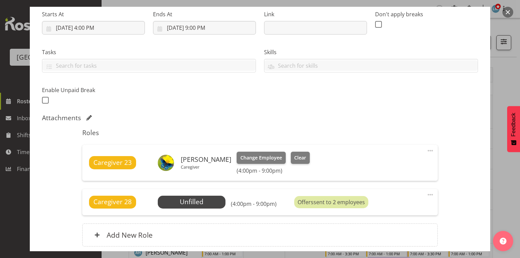
click at [505, 13] on button "button" at bounding box center [508, 12] width 11 height 11
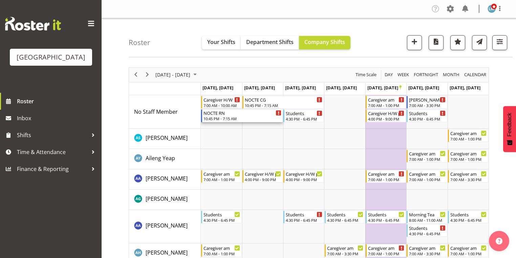
click at [215, 118] on div "10:45 PM - 7:15 AM" at bounding box center [243, 118] width 78 height 5
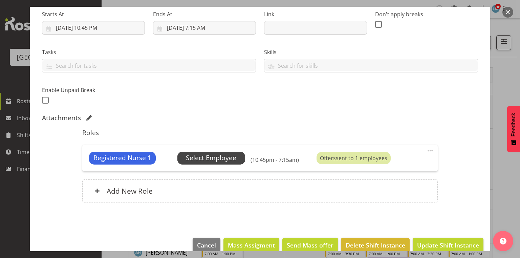
click at [222, 154] on span "Select Employee" at bounding box center [211, 158] width 50 height 10
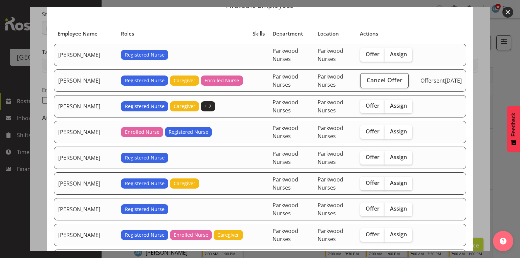
scroll to position [81, 0]
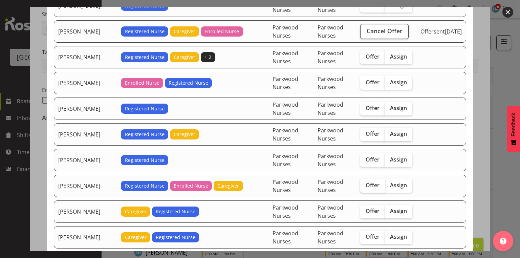
click at [368, 183] on span "Offer" at bounding box center [373, 185] width 14 height 7
click at [365, 183] on input "Offer" at bounding box center [362, 185] width 4 height 4
checkbox input "true"
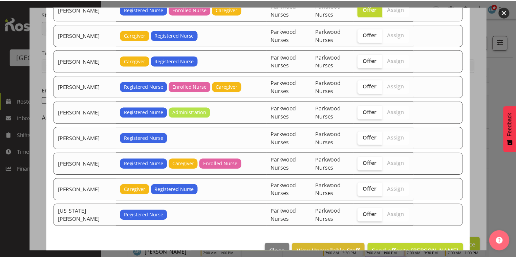
scroll to position [270, 0]
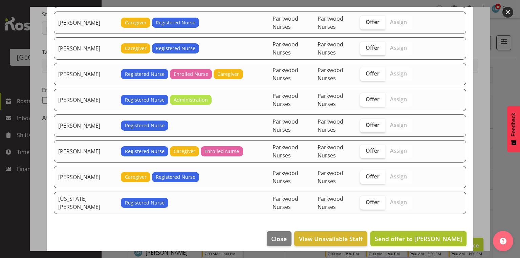
click at [416, 235] on span "Send offer to Linda Shearman" at bounding box center [418, 239] width 87 height 8
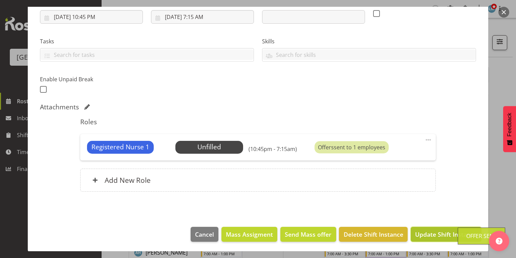
click at [430, 234] on span "Update Shift Instance" at bounding box center [446, 234] width 62 height 9
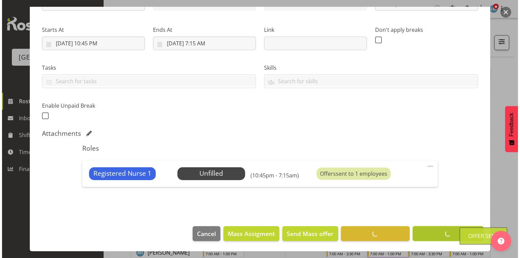
scroll to position [92, 0]
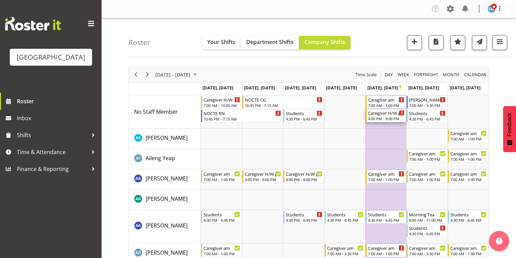
click at [387, 117] on div "4:00 PM - 9:00 PM" at bounding box center [386, 118] width 37 height 5
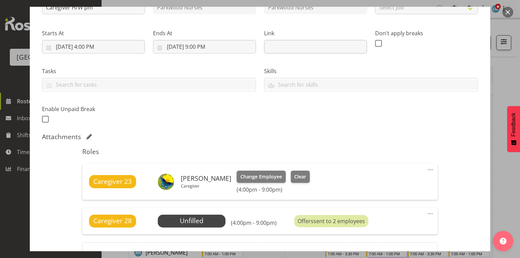
scroll to position [135, 0]
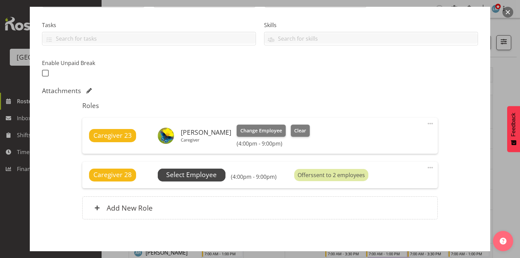
click at [206, 172] on span "Select Employee" at bounding box center [191, 175] width 50 height 10
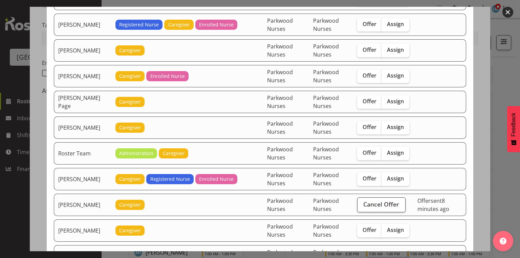
scroll to position [1138, 0]
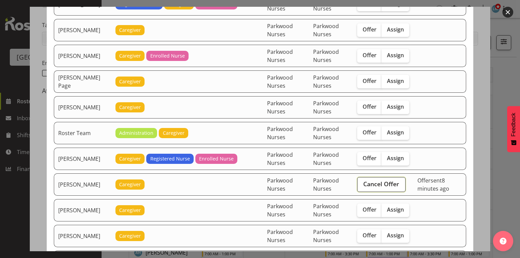
click at [375, 180] on span "Cancel Offer" at bounding box center [381, 184] width 36 height 9
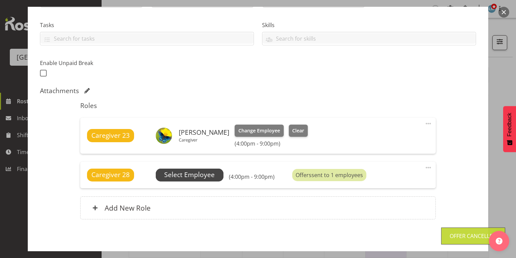
click at [182, 175] on span "Select Employee" at bounding box center [189, 175] width 50 height 10
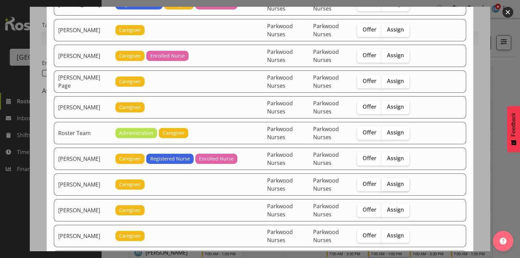
click at [395, 181] on span "Assign" at bounding box center [395, 184] width 17 height 7
click at [386, 182] on input "Assign" at bounding box center [384, 184] width 4 height 4
checkbox input "true"
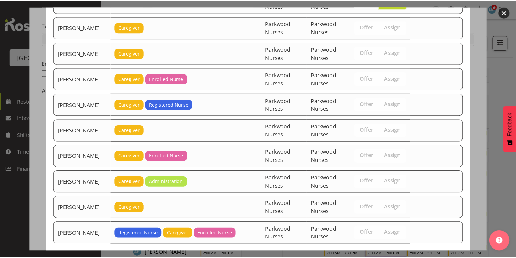
scroll to position [1340, 0]
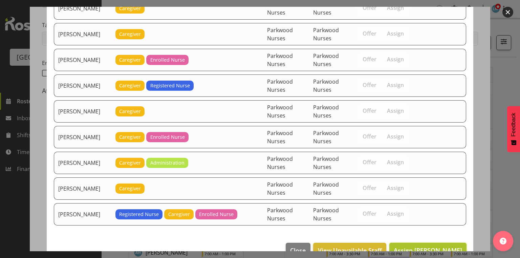
click at [407, 246] on span "Assign Samah Aboud" at bounding box center [428, 250] width 68 height 8
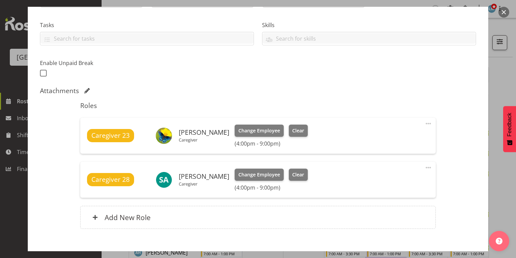
scroll to position [173, 0]
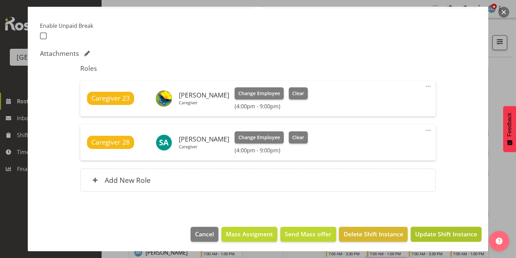
click at [443, 233] on span "Update Shift Instance" at bounding box center [446, 234] width 62 height 9
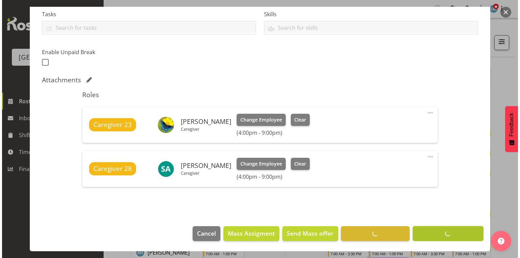
scroll to position [146, 0]
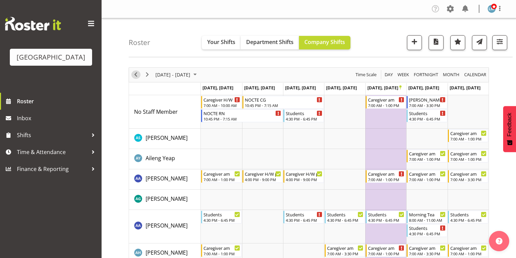
click at [135, 72] on span "Previous" at bounding box center [136, 74] width 8 height 8
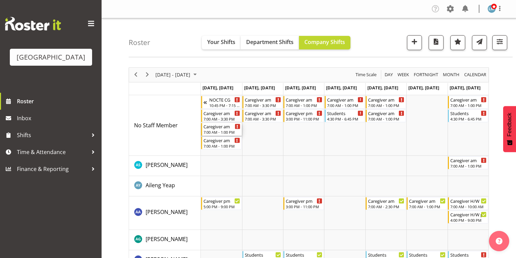
click at [214, 131] on div "7:00 AM - 1:00 PM" at bounding box center [222, 131] width 37 height 5
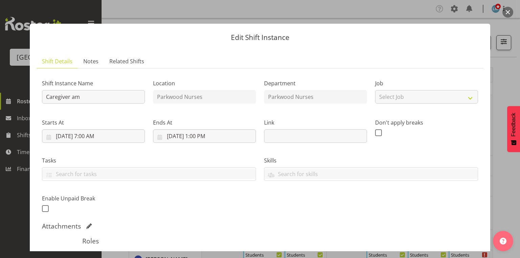
click at [508, 12] on button "button" at bounding box center [508, 12] width 11 height 11
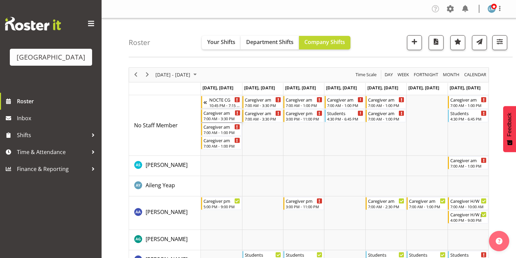
click at [218, 117] on div "7:00 AM - 3:30 PM" at bounding box center [222, 118] width 37 height 5
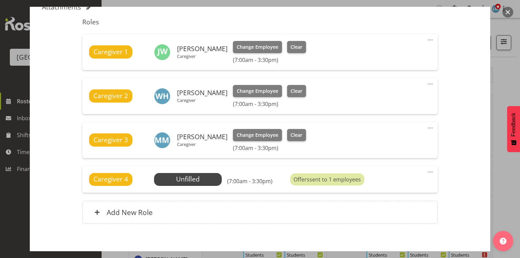
scroll to position [252, 0]
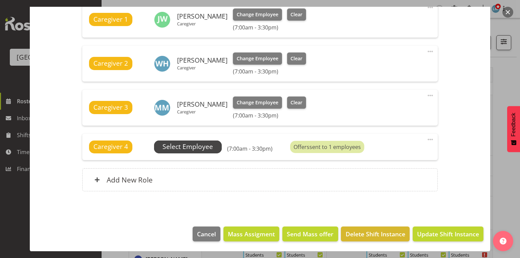
click at [193, 146] on span "Select Employee" at bounding box center [188, 147] width 50 height 10
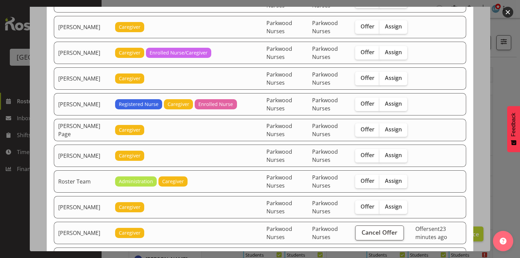
scroll to position [867, 0]
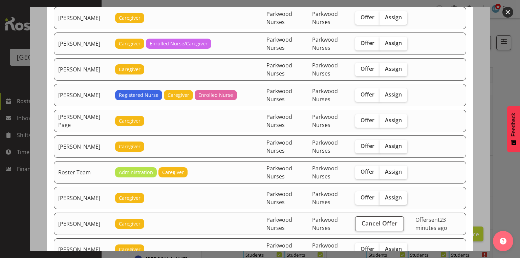
click at [392, 194] on span "Assign" at bounding box center [393, 197] width 17 height 7
click at [384, 195] on input "Assign" at bounding box center [382, 197] width 4 height 4
checkbox input "true"
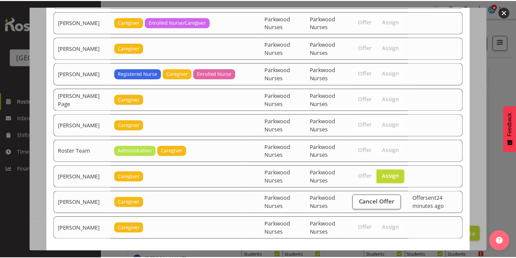
scroll to position [907, 0]
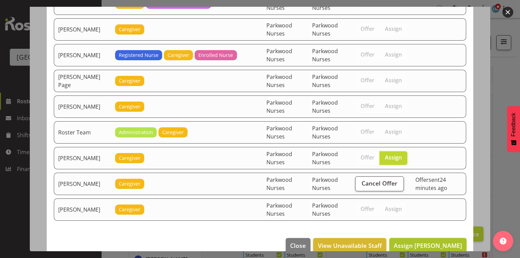
click at [415, 242] on span "Assign Samah Aboud" at bounding box center [428, 246] width 68 height 8
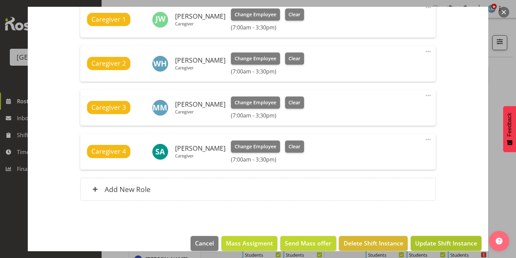
click at [452, 244] on span "Update Shift Instance" at bounding box center [446, 243] width 62 height 9
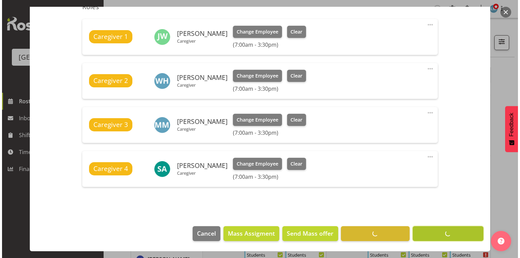
scroll to position [234, 0]
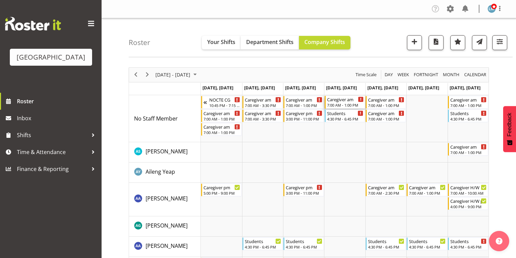
click at [335, 104] on div "7:00 AM - 1:00 PM" at bounding box center [345, 104] width 37 height 5
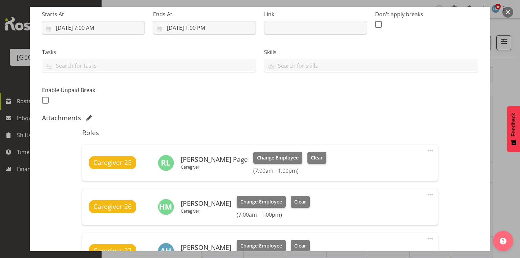
scroll to position [27, 0]
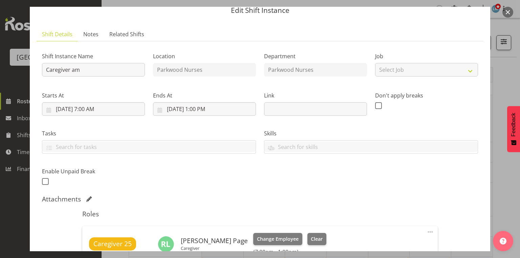
click at [507, 11] on button "button" at bounding box center [508, 12] width 11 height 11
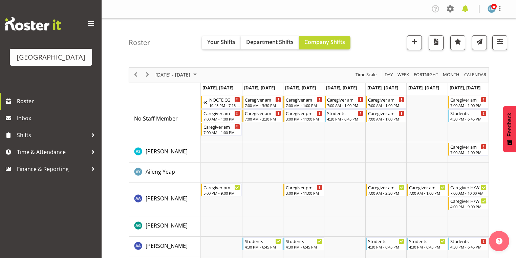
click at [464, 7] on span at bounding box center [465, 8] width 11 height 11
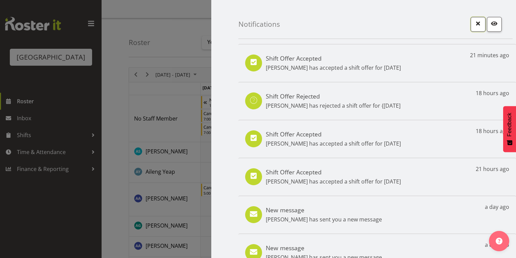
click at [474, 21] on span "button" at bounding box center [478, 23] width 9 height 9
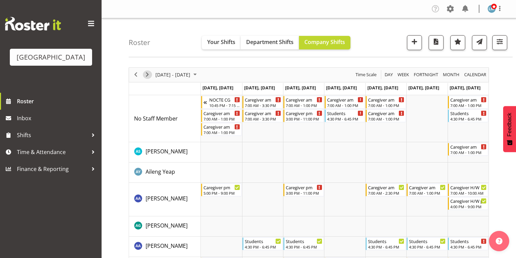
click at [149, 73] on span "Next" at bounding box center [147, 74] width 8 height 8
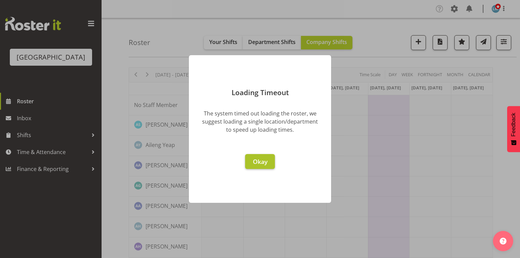
click at [262, 161] on span "Okay" at bounding box center [260, 162] width 15 height 8
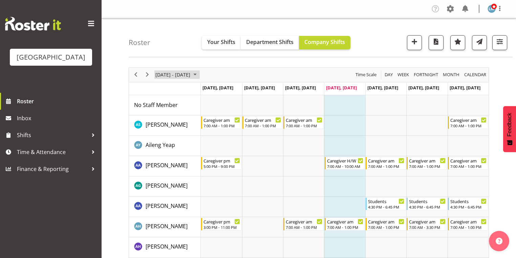
click at [199, 73] on span "October 2025" at bounding box center [195, 74] width 8 height 8
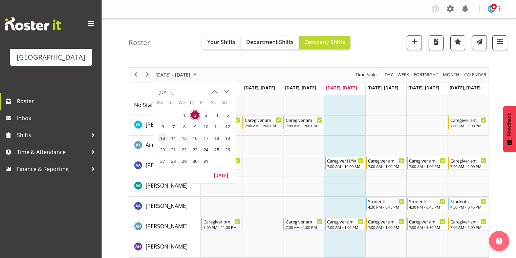
click at [163, 139] on span "13" at bounding box center [163, 138] width 10 height 10
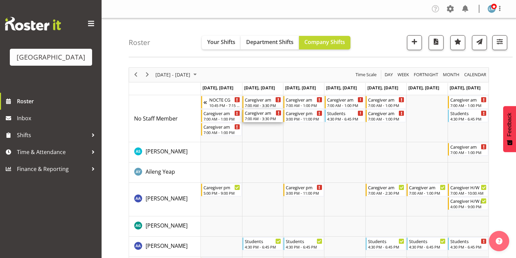
click at [255, 119] on div "7:00 AM - 3:30 PM" at bounding box center [263, 118] width 37 height 5
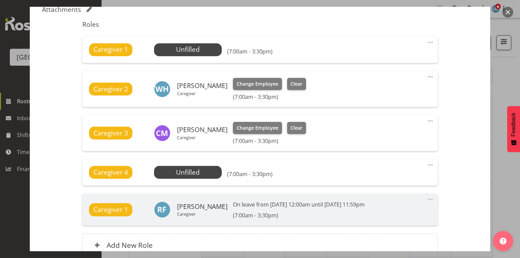
scroll to position [163, 0]
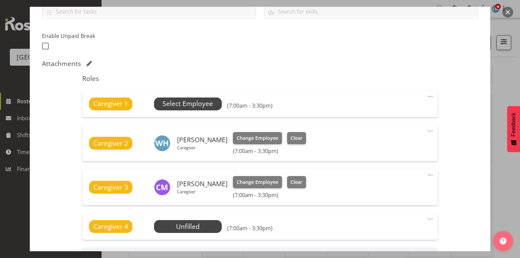
click at [190, 102] on span "Select Employee" at bounding box center [188, 104] width 50 height 10
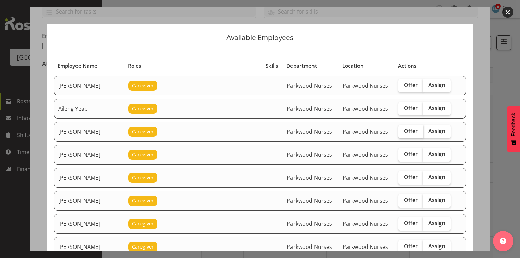
click at [405, 129] on span "Offer" at bounding box center [411, 131] width 14 height 7
click at [403, 129] on input "Offer" at bounding box center [401, 131] width 4 height 4
checkbox input "true"
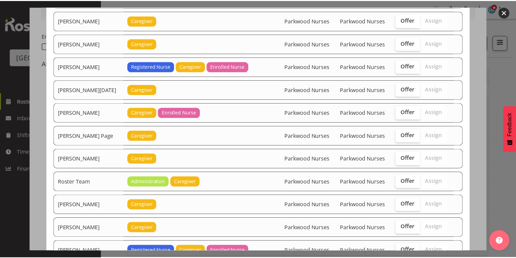
scroll to position [751, 0]
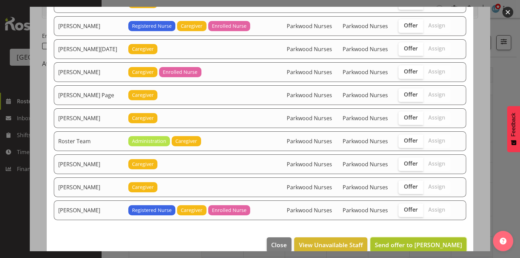
click at [423, 241] on span "Send offer to Alem Abreha" at bounding box center [418, 245] width 87 height 8
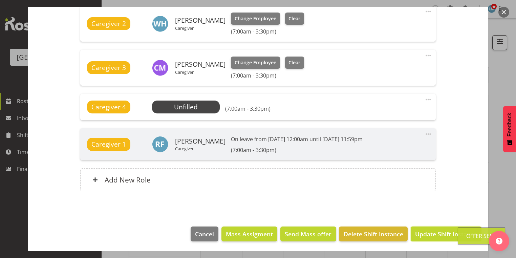
click at [423, 234] on span "Update Shift Instance" at bounding box center [446, 234] width 62 height 9
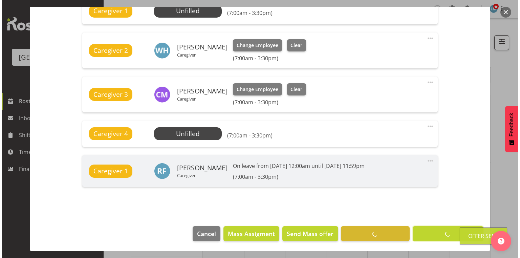
scroll to position [255, 0]
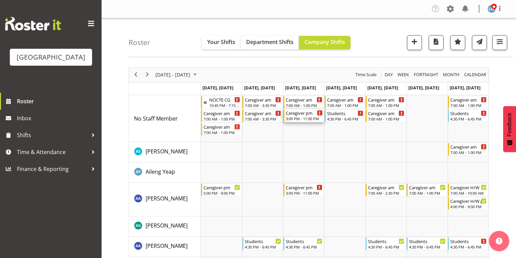
click at [299, 115] on div "Caregiver pm" at bounding box center [304, 112] width 37 height 7
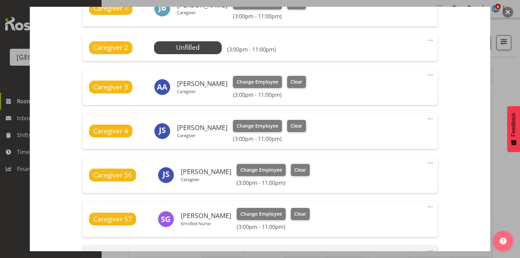
scroll to position [271, 0]
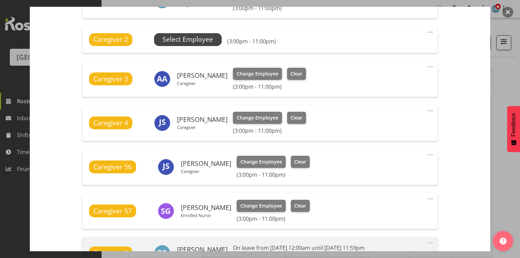
click at [192, 39] on span "Select Employee" at bounding box center [188, 40] width 50 height 10
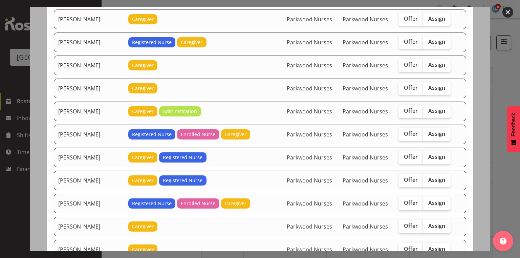
scroll to position [650, 0]
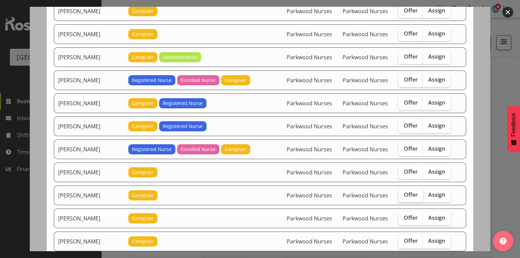
click at [412, 191] on span "Offer" at bounding box center [411, 194] width 14 height 7
click at [403, 193] on input "Offer" at bounding box center [401, 195] width 4 height 4
checkbox input "true"
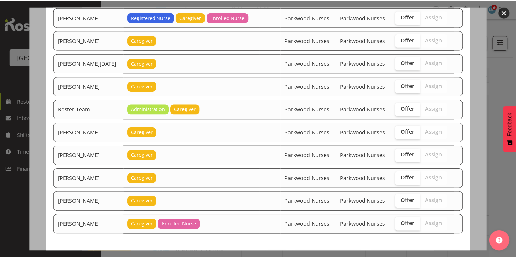
scroll to position [978, 0]
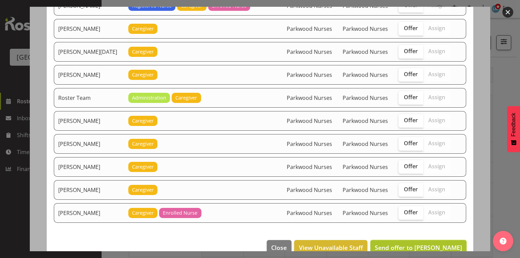
click at [420, 244] on span "Send offer to Mandy Robertson" at bounding box center [418, 248] width 87 height 8
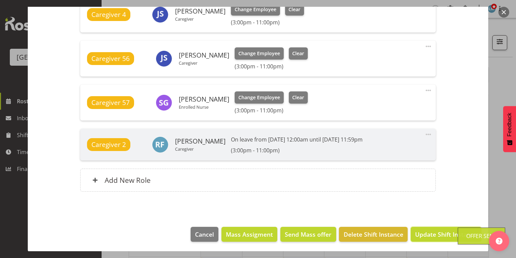
click at [420, 233] on span "Update Shift Instance" at bounding box center [446, 234] width 62 height 9
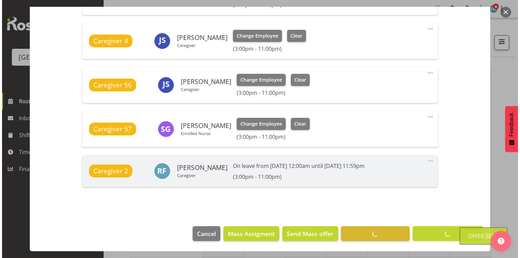
scroll to position [353, 0]
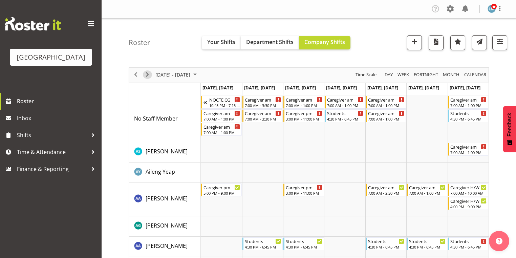
click at [148, 75] on span "Next" at bounding box center [147, 74] width 8 height 8
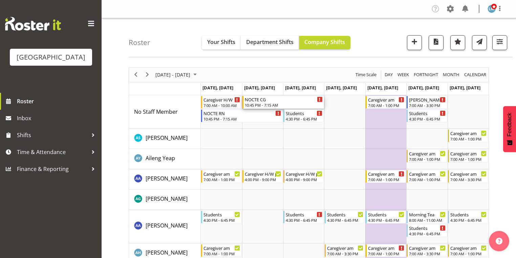
click at [254, 102] on div "NOCTE CG" at bounding box center [284, 99] width 78 height 7
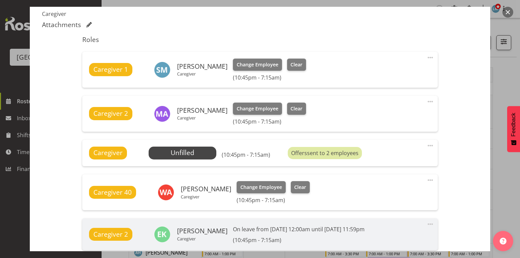
scroll to position [244, 0]
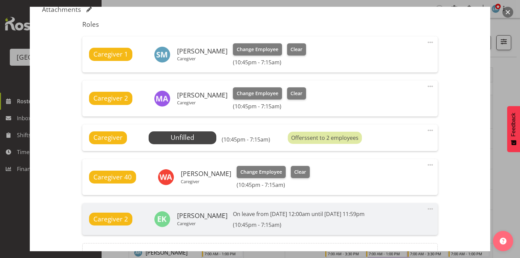
click at [507, 12] on button "button" at bounding box center [508, 12] width 11 height 11
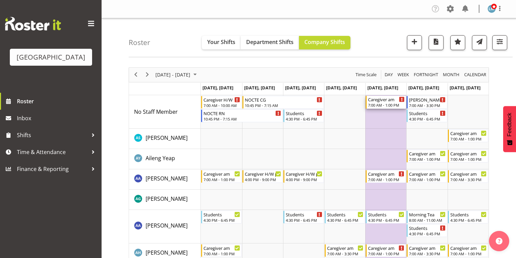
click at [382, 100] on div "Caregiver am" at bounding box center [386, 99] width 37 height 7
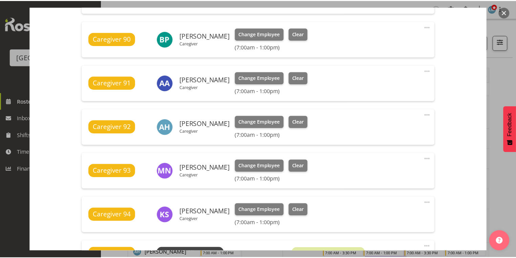
scroll to position [352, 0]
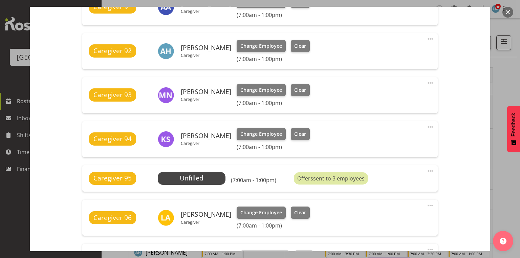
click at [507, 12] on button "button" at bounding box center [508, 12] width 11 height 11
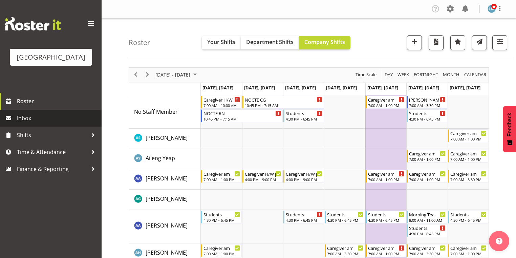
click at [33, 123] on span "Inbox" at bounding box center [57, 118] width 81 height 10
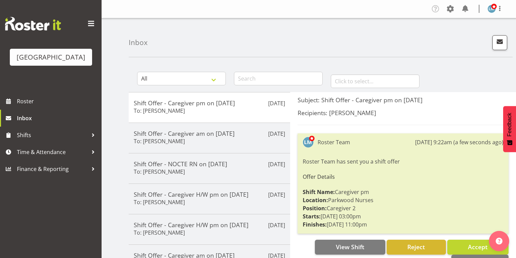
scroll to position [81, 0]
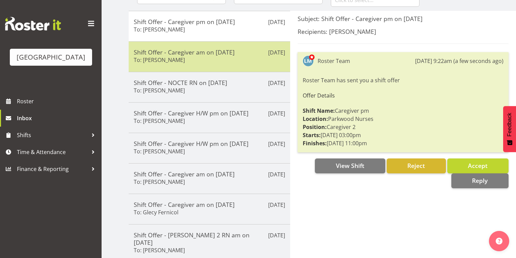
click at [224, 60] on div "Shift Offer - Caregiver am on [DATE] To: [PERSON_NAME]" at bounding box center [209, 56] width 151 height 17
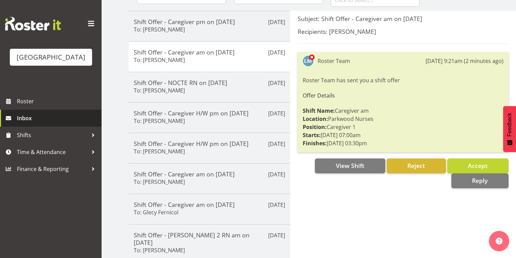
click at [26, 123] on span "Inbox" at bounding box center [57, 118] width 81 height 10
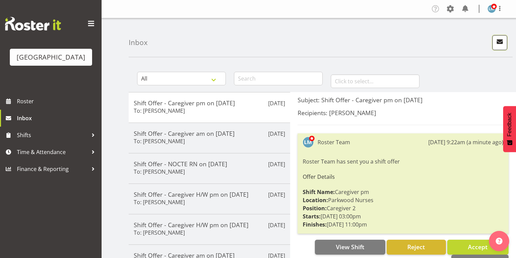
click at [499, 41] on span "button" at bounding box center [500, 41] width 9 height 9
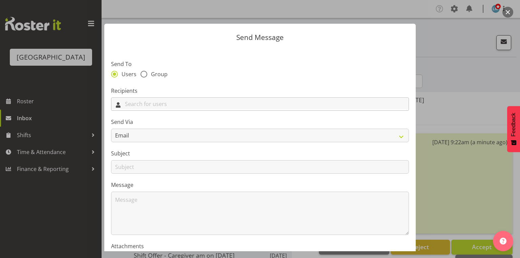
click at [155, 105] on input "text" at bounding box center [259, 104] width 297 height 11
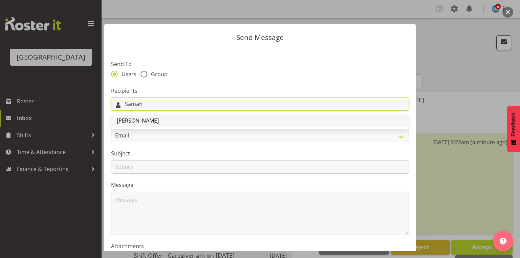
type input "Samah"
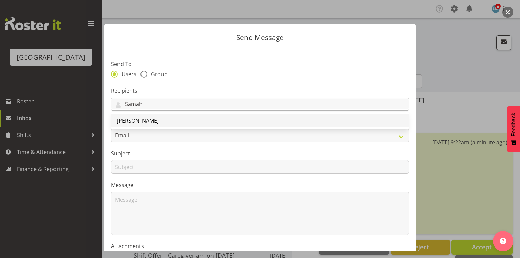
click at [150, 122] on span "[PERSON_NAME]" at bounding box center [138, 120] width 42 height 7
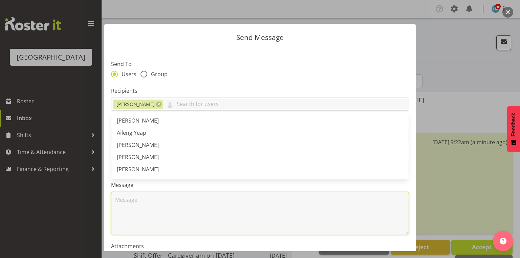
click at [153, 215] on textarea at bounding box center [260, 213] width 298 height 43
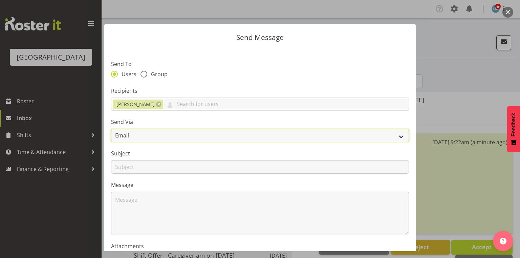
click at [394, 138] on select "Email SMS" at bounding box center [260, 136] width 298 height 14
select select "sms"
click at [111, 129] on select "Email SMS" at bounding box center [260, 136] width 298 height 14
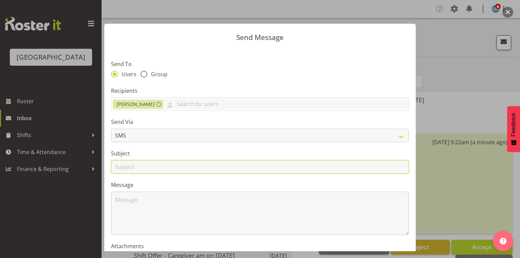
click at [129, 165] on input "text" at bounding box center [260, 167] width 298 height 14
type input "Shifts"
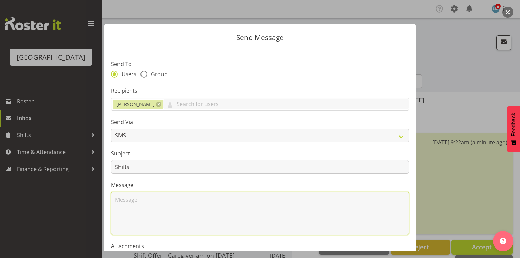
click at [156, 202] on textarea at bounding box center [260, 213] width 298 height 43
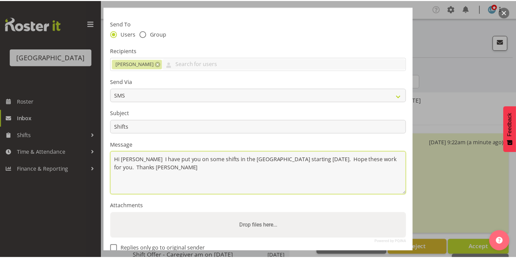
scroll to position [81, 0]
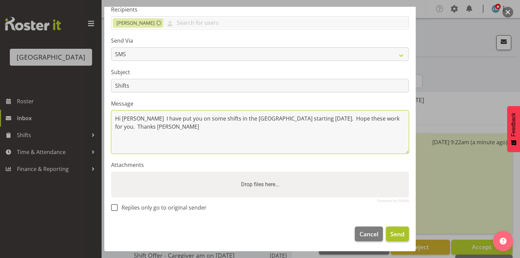
type textarea "Hi [PERSON_NAME] I have put you on some shifts in the [GEOGRAPHIC_DATA] startin…"
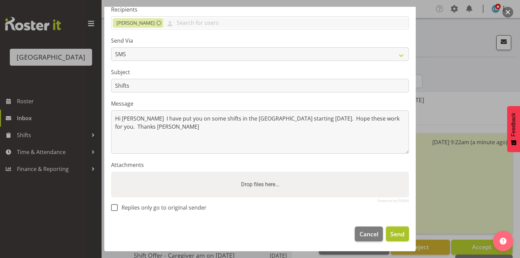
click at [391, 230] on span "Send" at bounding box center [398, 234] width 14 height 9
